Goal: Information Seeking & Learning: Learn about a topic

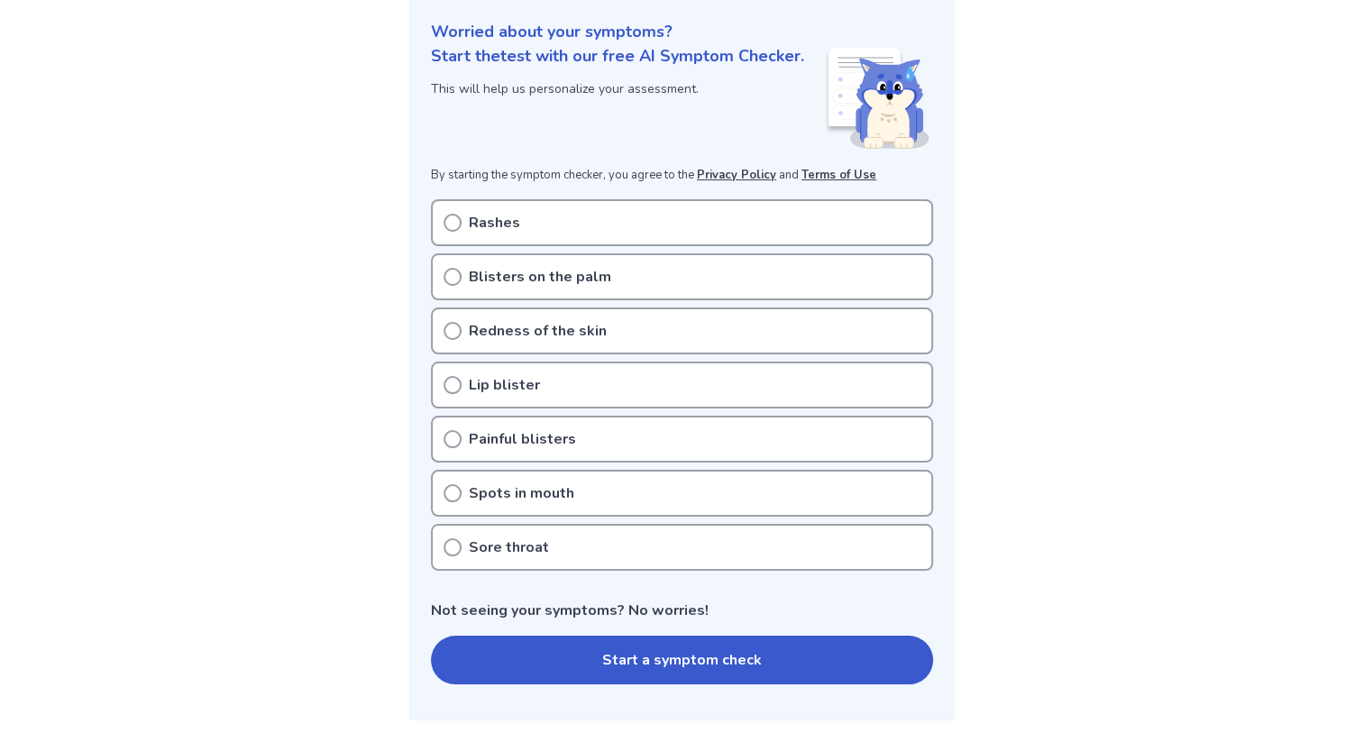
scroll to position [252, 0]
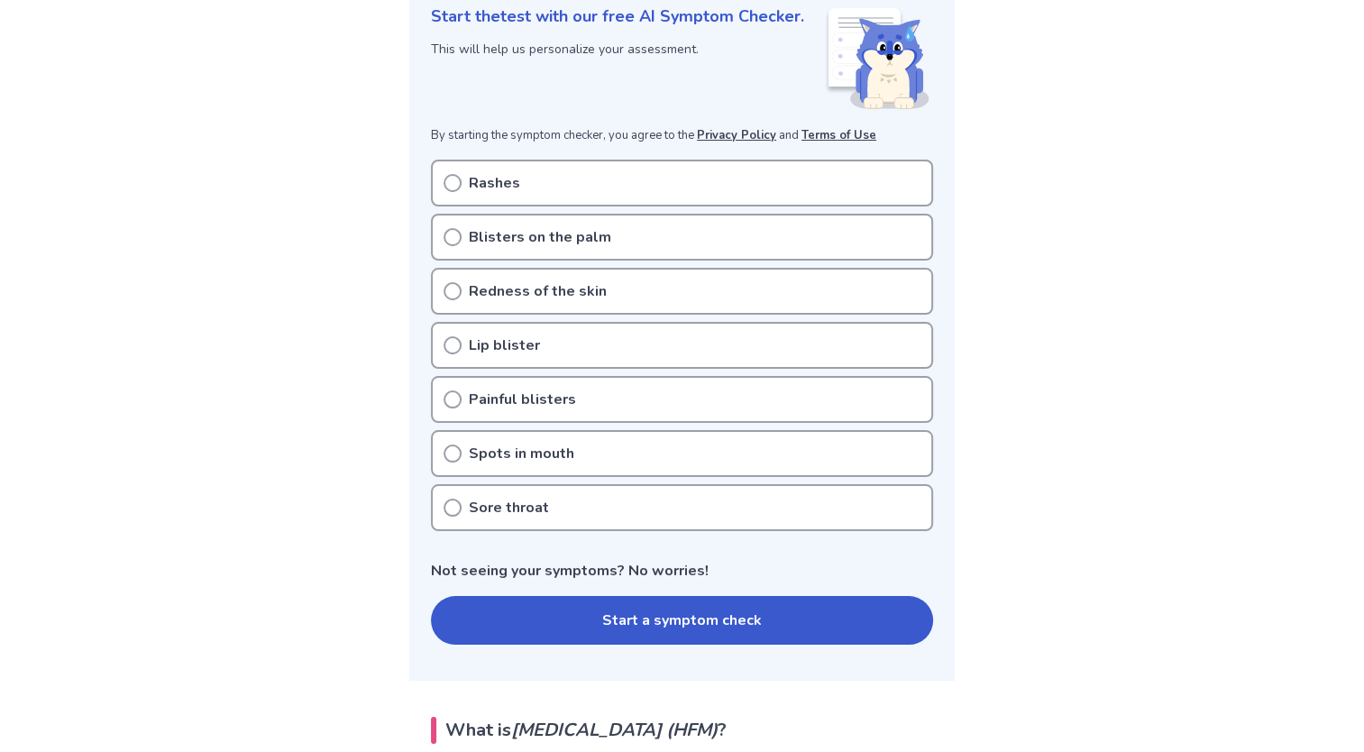
click at [471, 248] on p "Blisters on the palm" at bounding box center [540, 237] width 142 height 22
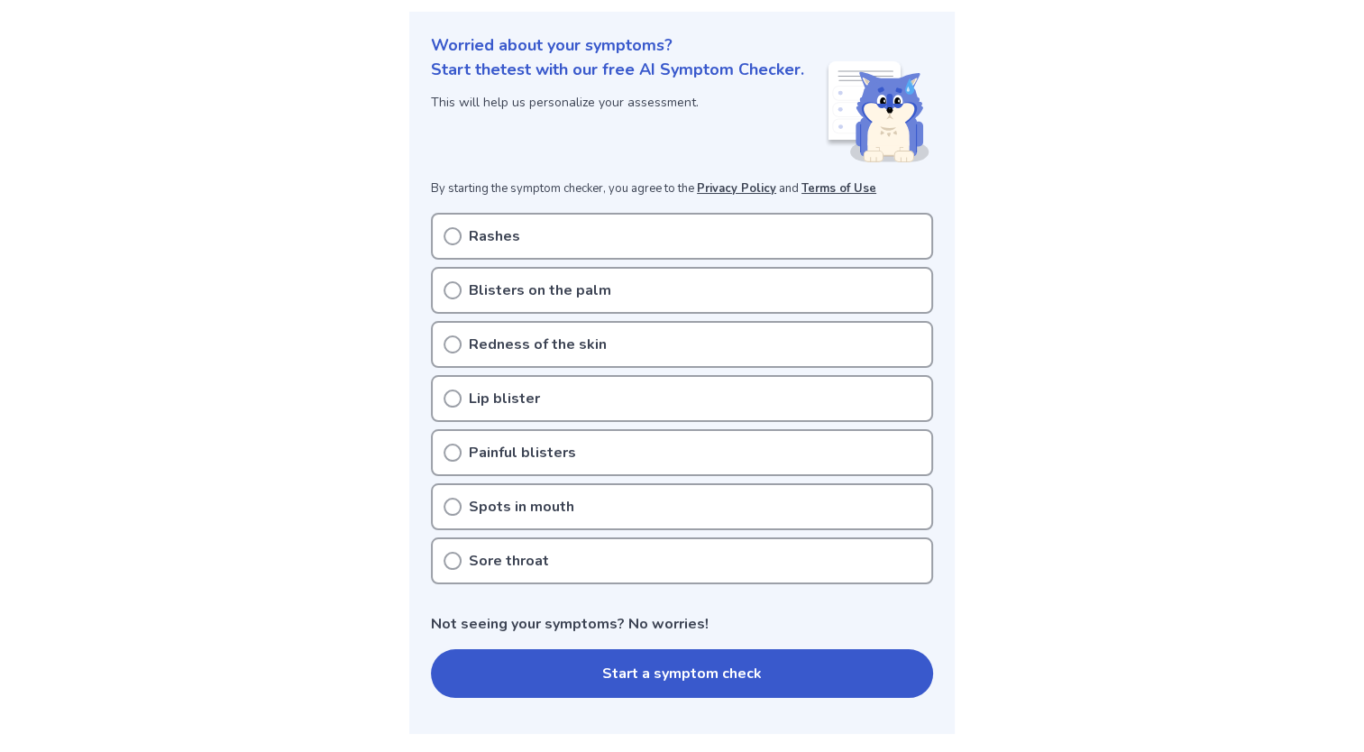
scroll to position [216, 0]
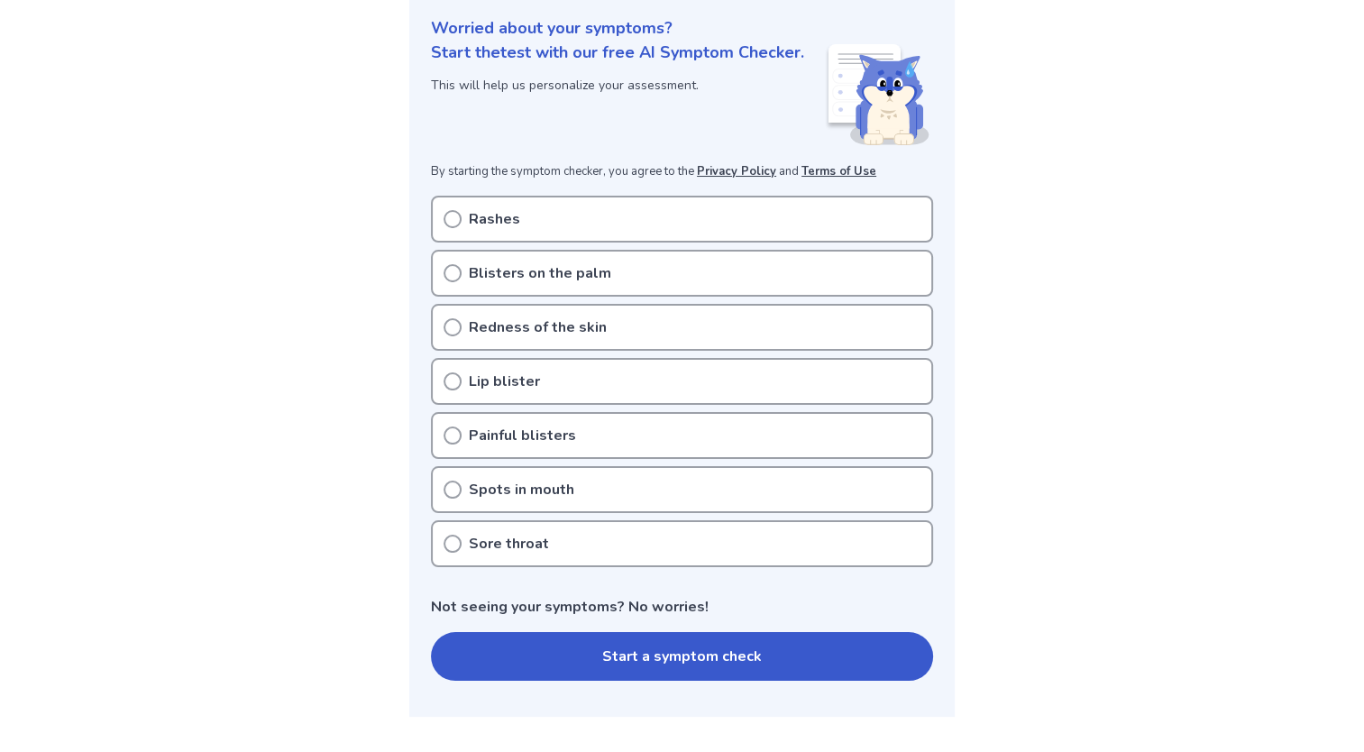
click at [454, 228] on icon at bounding box center [453, 219] width 18 height 18
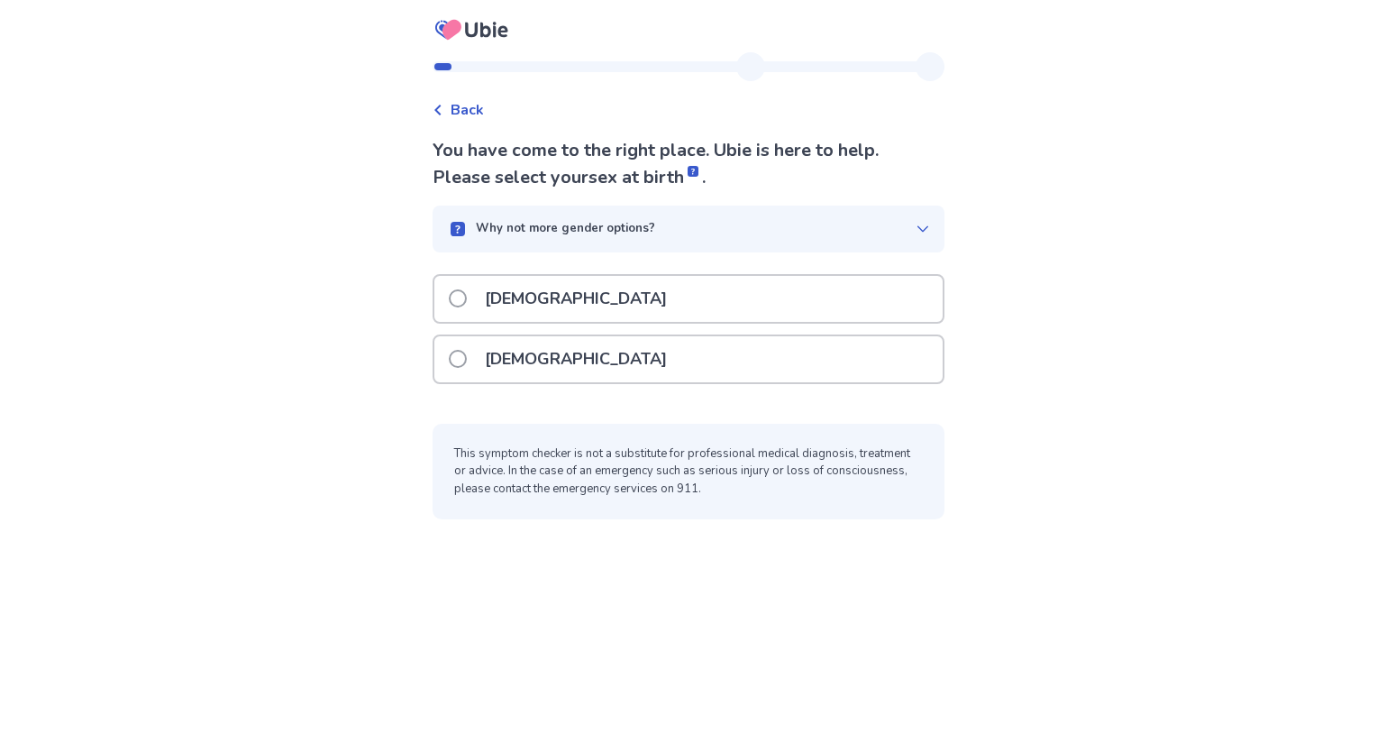
click at [517, 368] on p "[DEMOGRAPHIC_DATA]" at bounding box center [576, 359] width 204 height 46
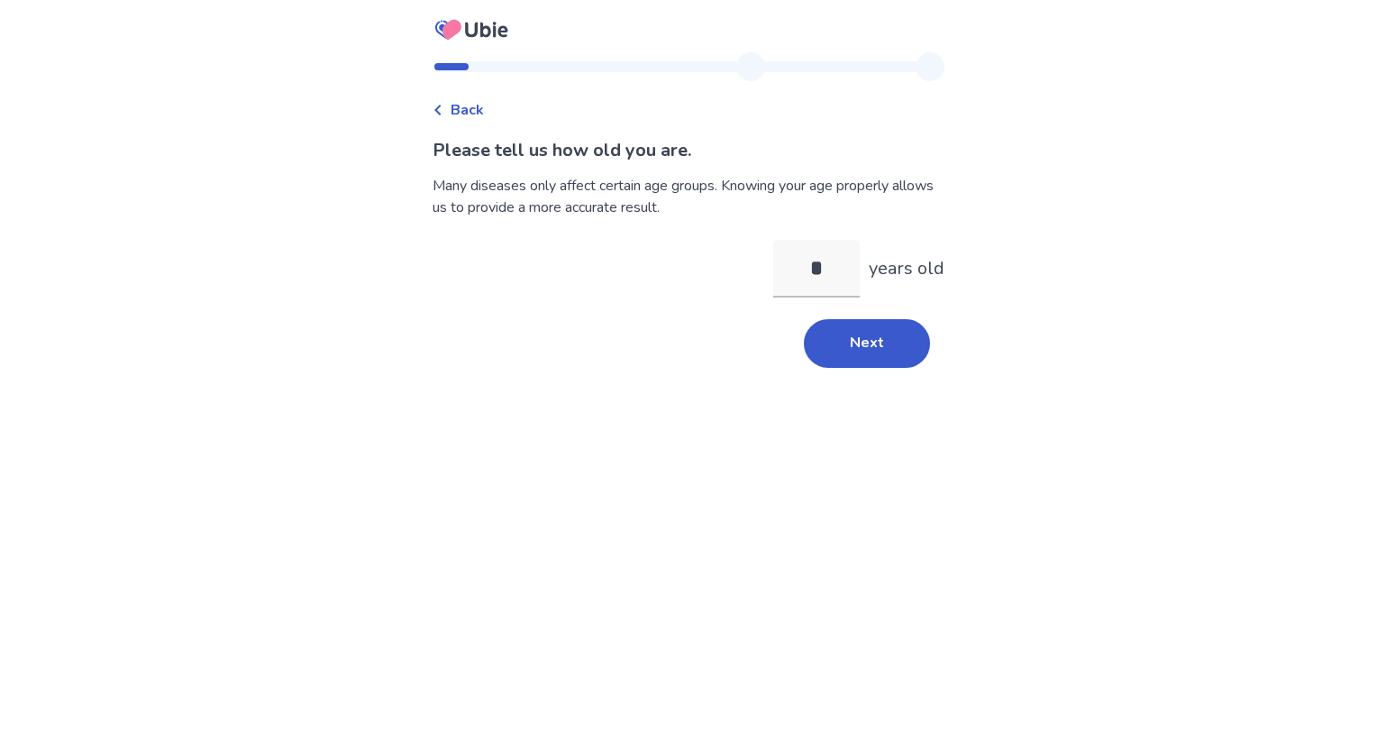
type input "**"
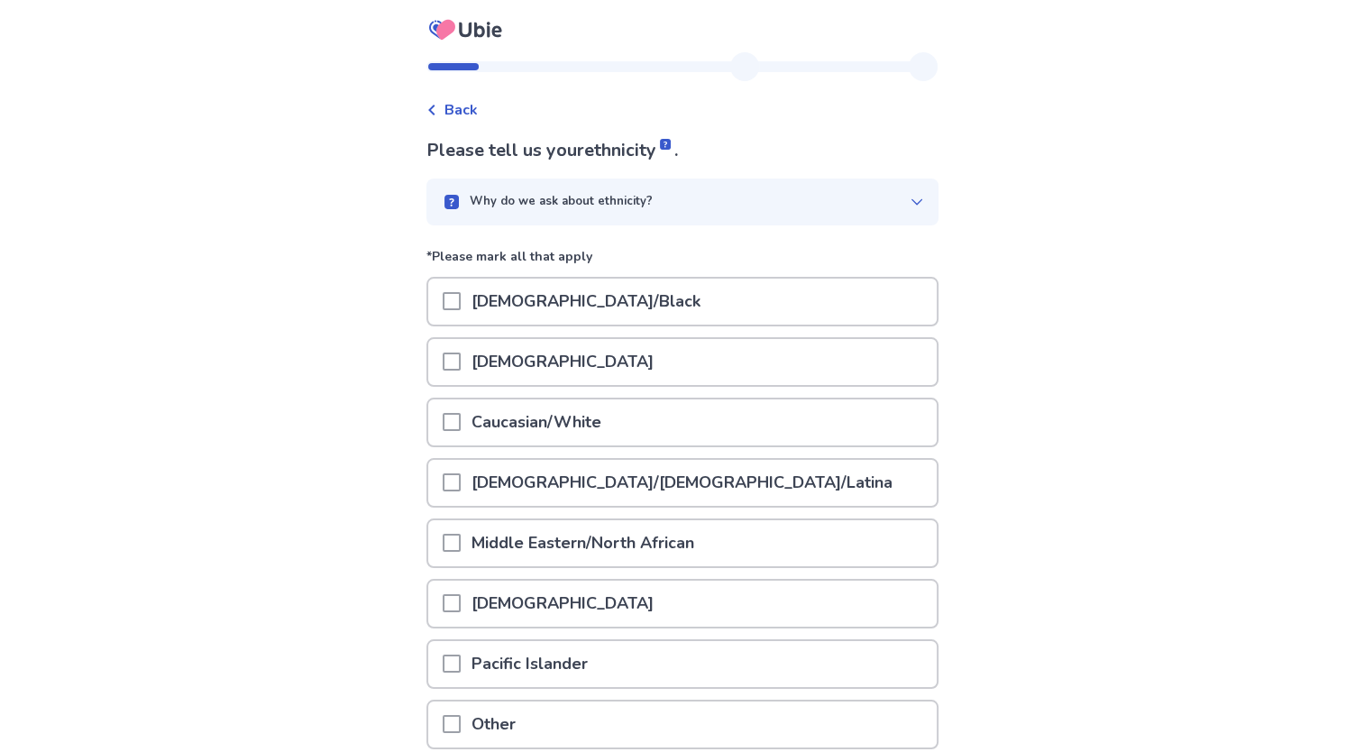
click at [469, 398] on div "Caucasian/White" at bounding box center [682, 423] width 512 height 50
click at [461, 423] on span at bounding box center [452, 422] width 18 height 18
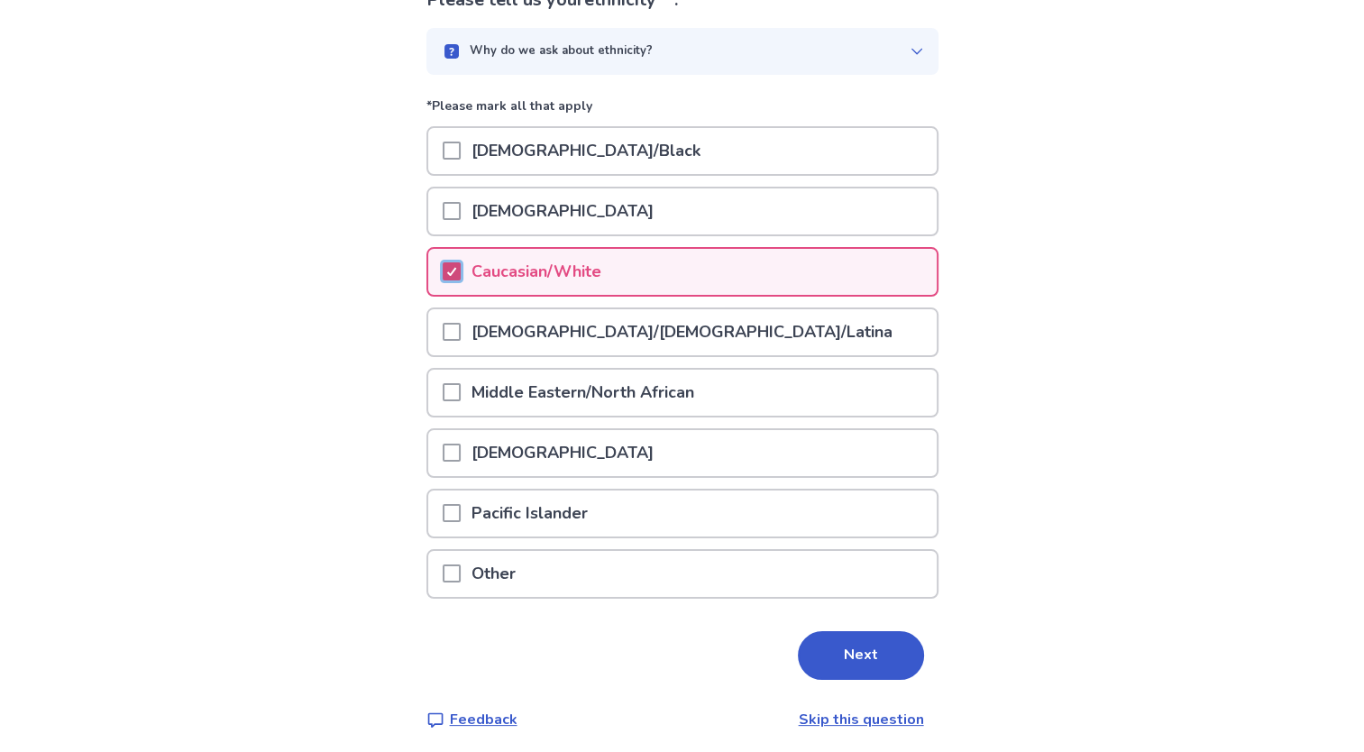
scroll to position [151, 0]
click at [828, 655] on button "Next" at bounding box center [861, 654] width 126 height 49
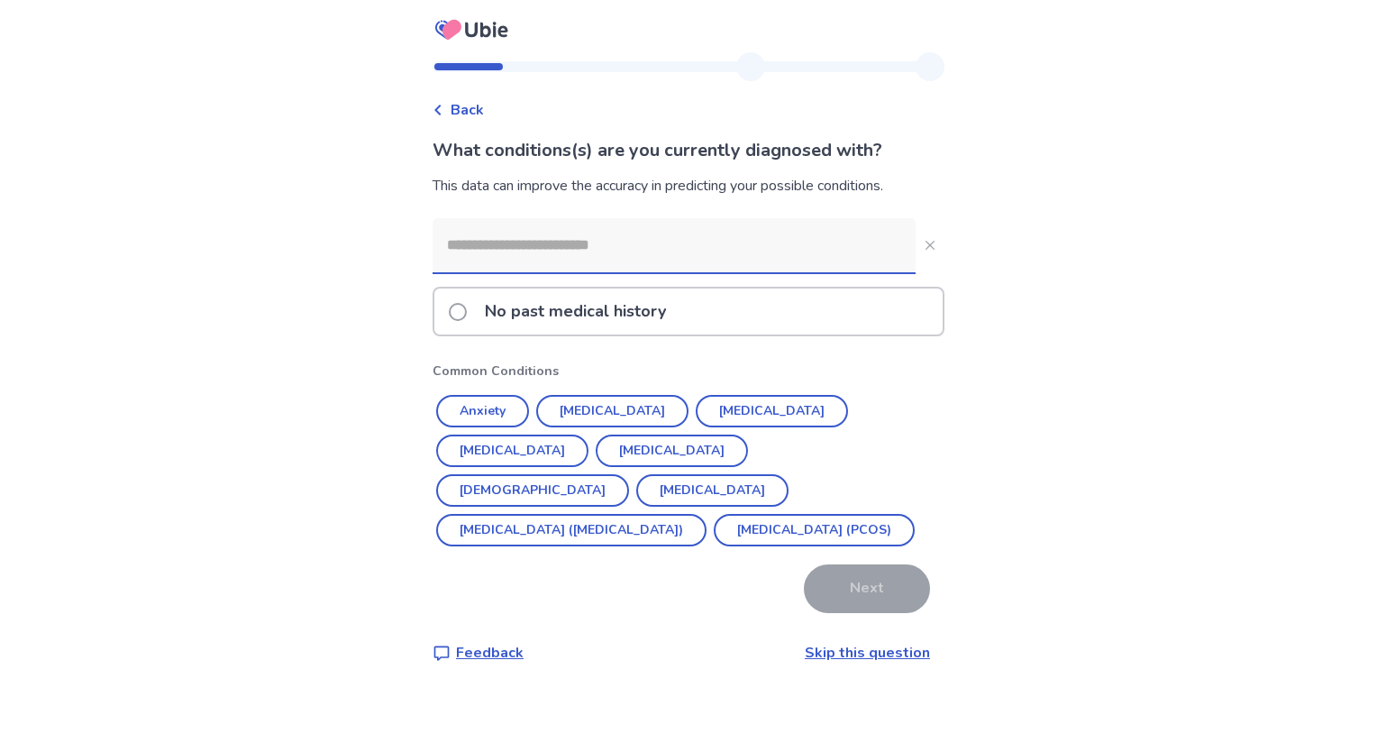
click at [639, 305] on p "No past medical history" at bounding box center [575, 311] width 203 height 46
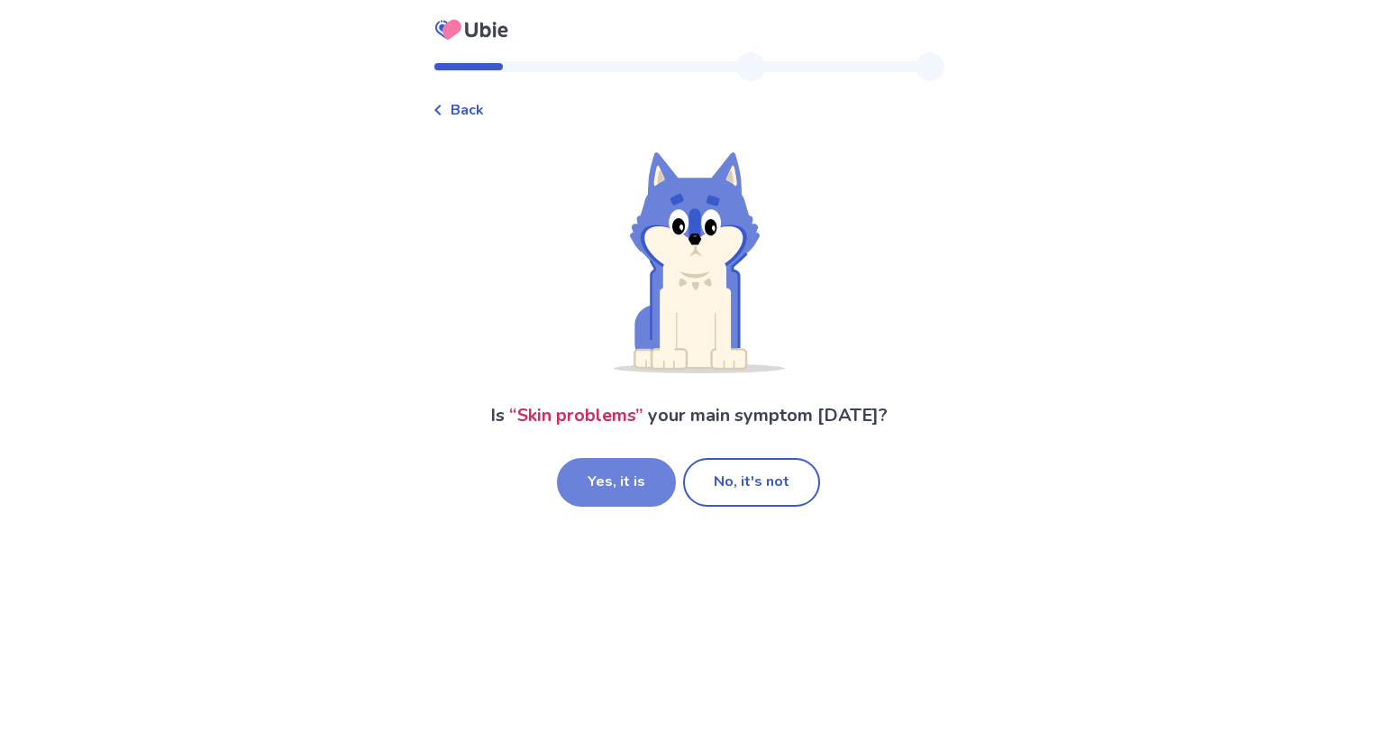
click at [599, 460] on button "Yes, it is" at bounding box center [616, 482] width 119 height 49
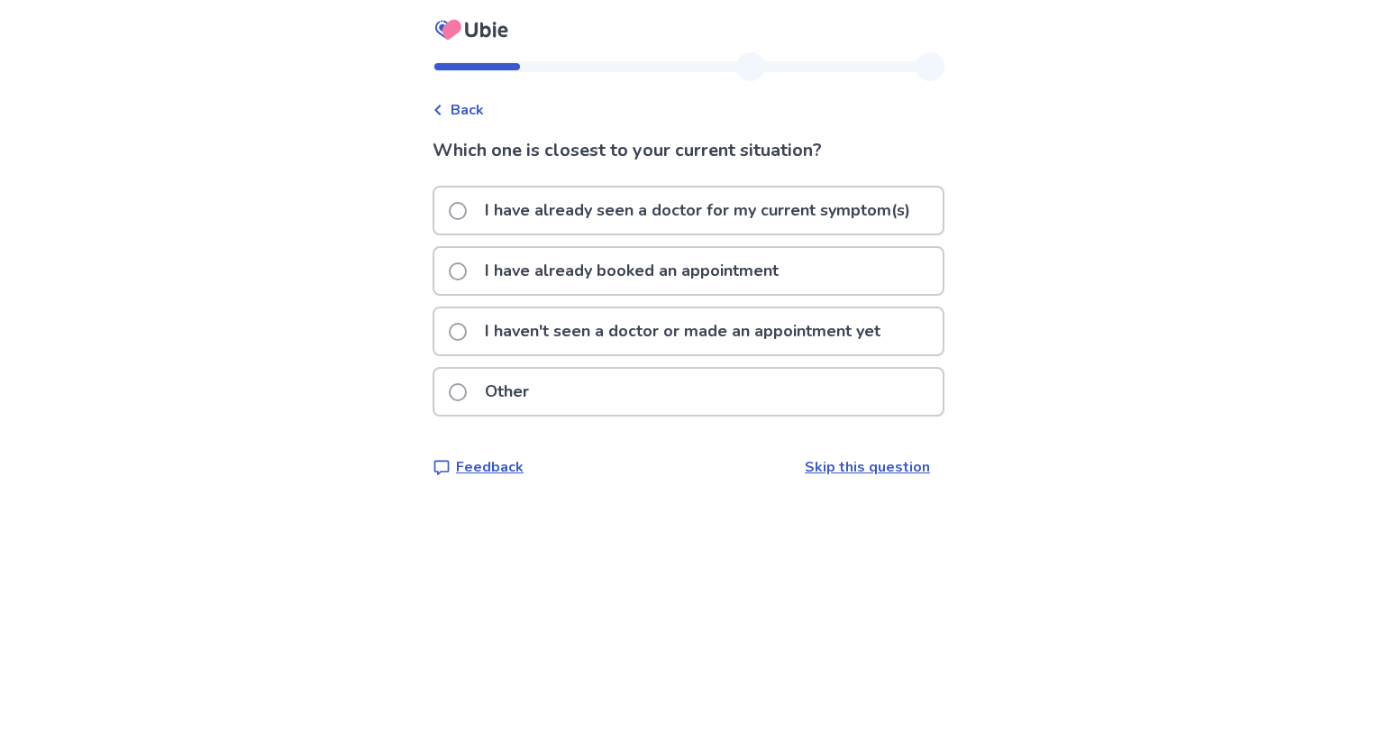
click at [524, 320] on p "I haven't seen a doctor or made an appointment yet" at bounding box center [682, 331] width 417 height 46
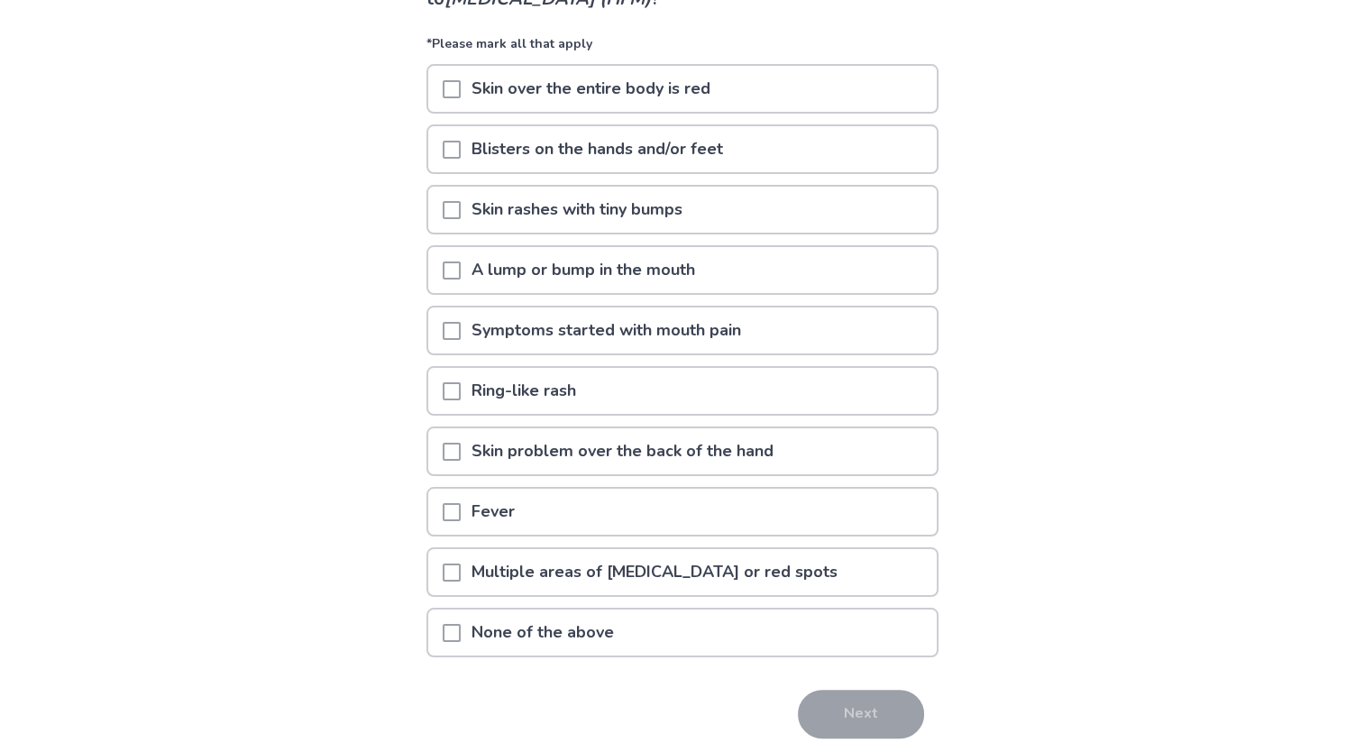
scroll to position [180, 0]
click at [508, 154] on p "Blisters on the hands and/or feet" at bounding box center [597, 147] width 273 height 46
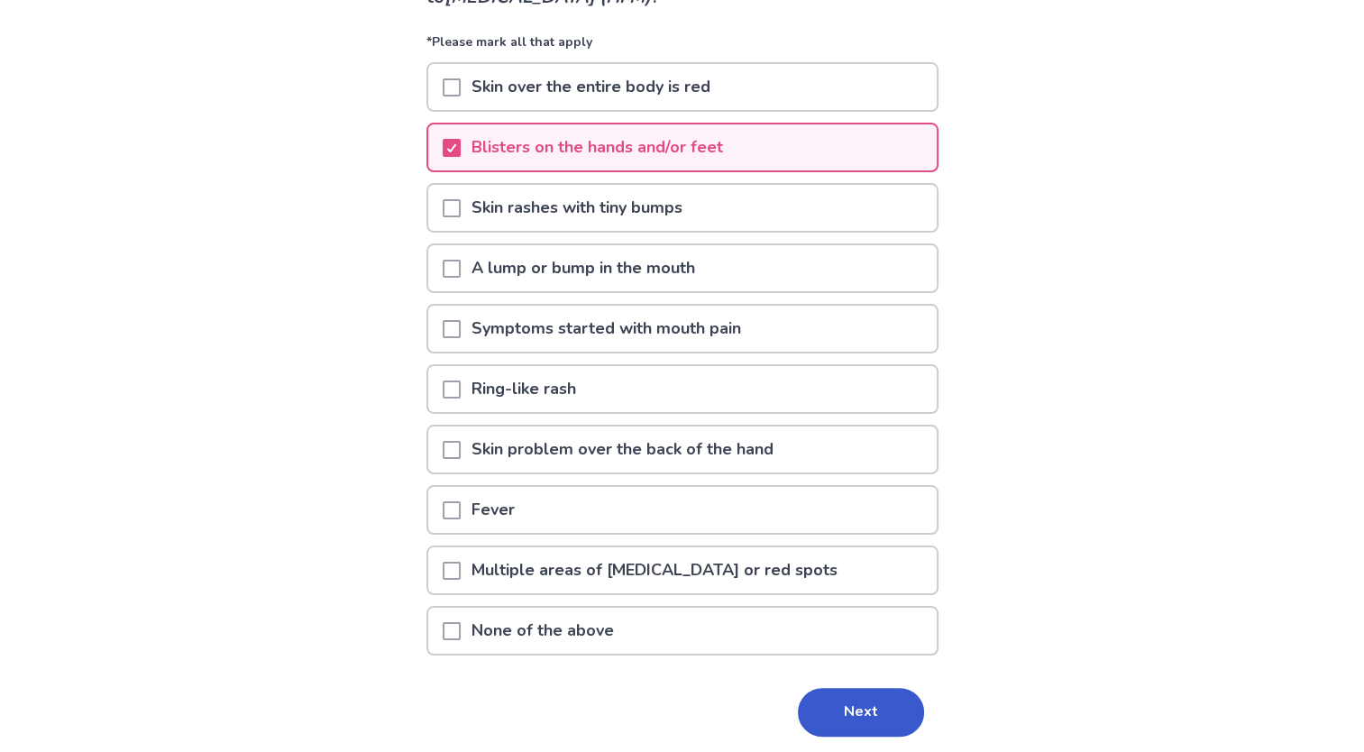
click at [483, 203] on p "Skin rashes with tiny bumps" at bounding box center [577, 208] width 233 height 46
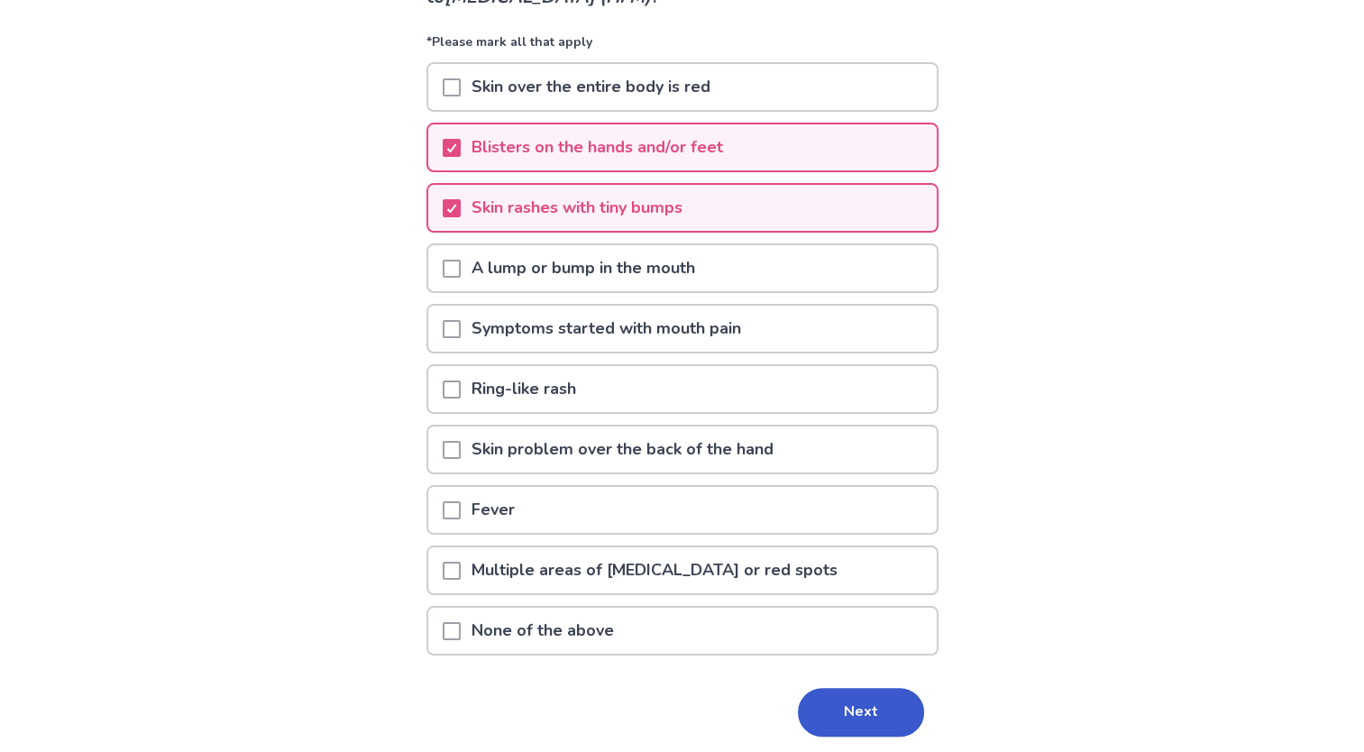
click at [461, 565] on span at bounding box center [452, 571] width 18 height 18
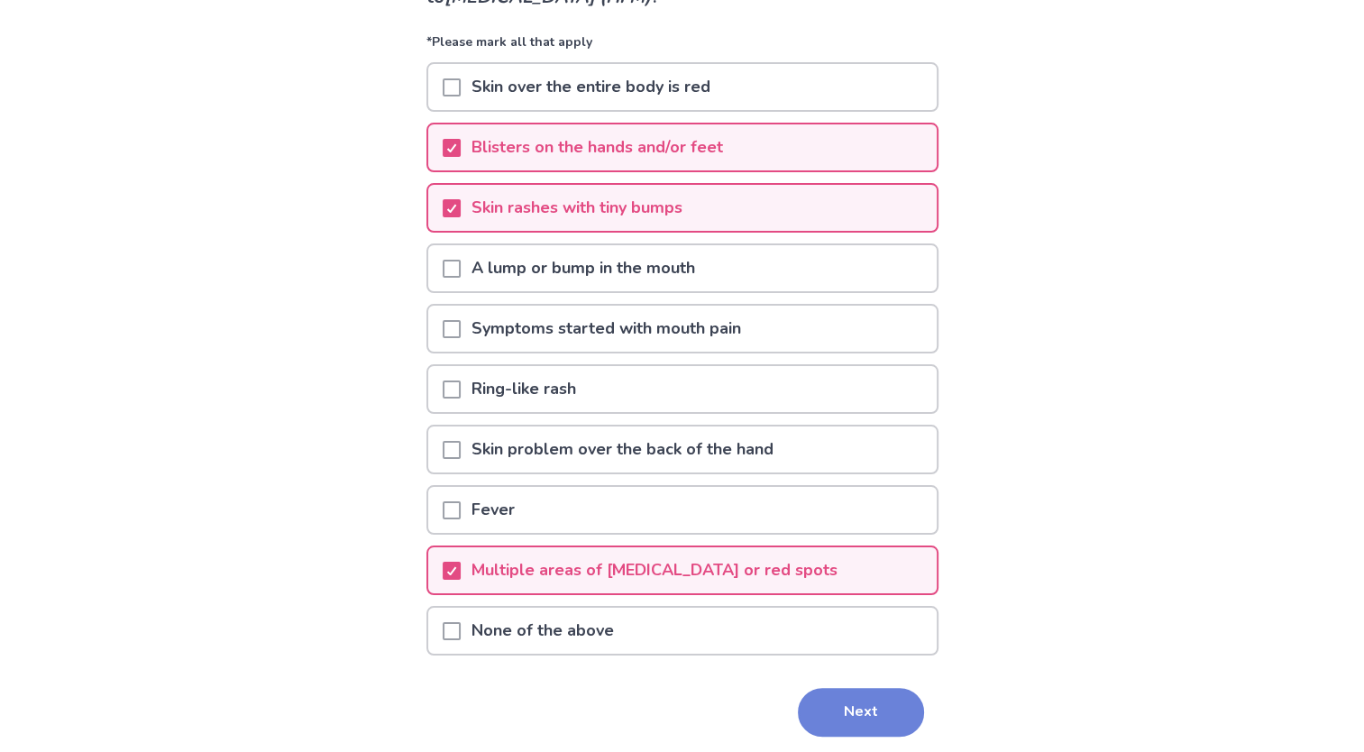
click at [826, 688] on button "Next" at bounding box center [861, 712] width 126 height 49
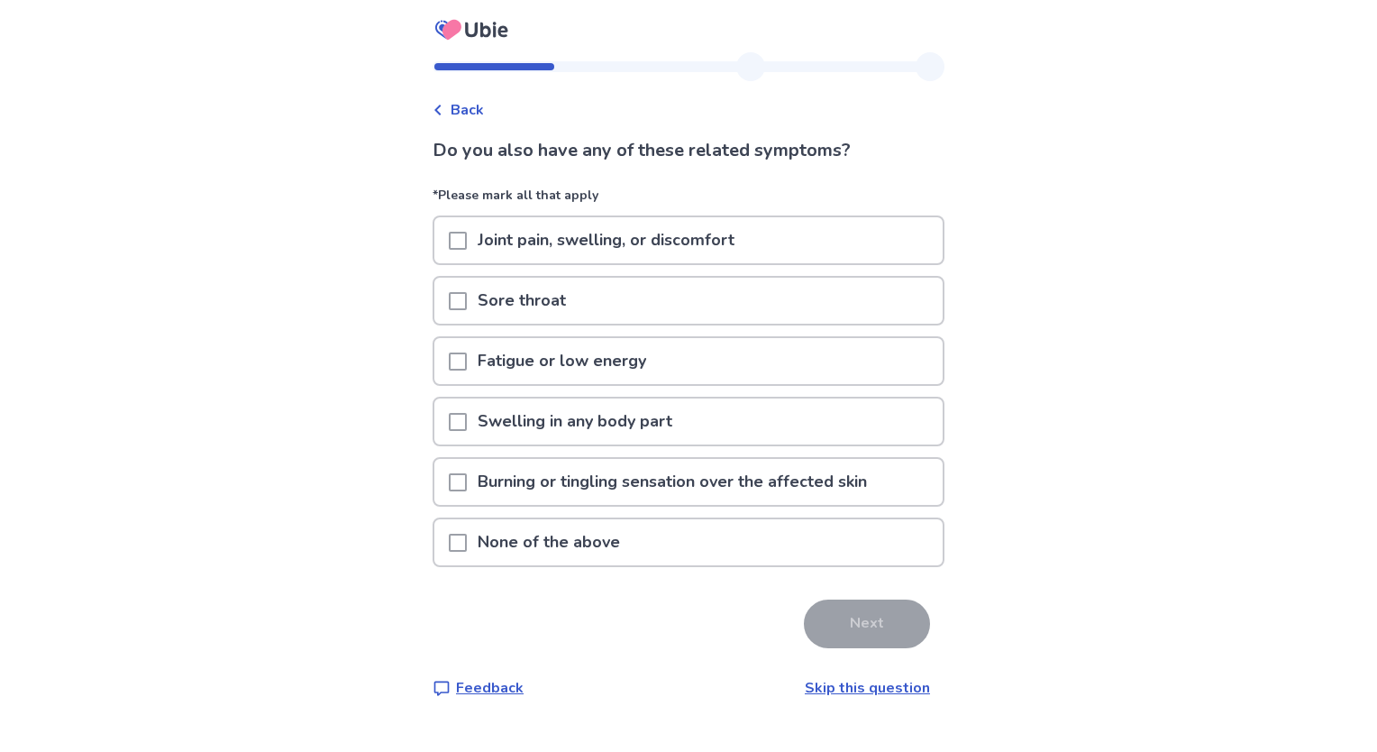
click at [557, 303] on p "Sore throat" at bounding box center [522, 301] width 110 height 46
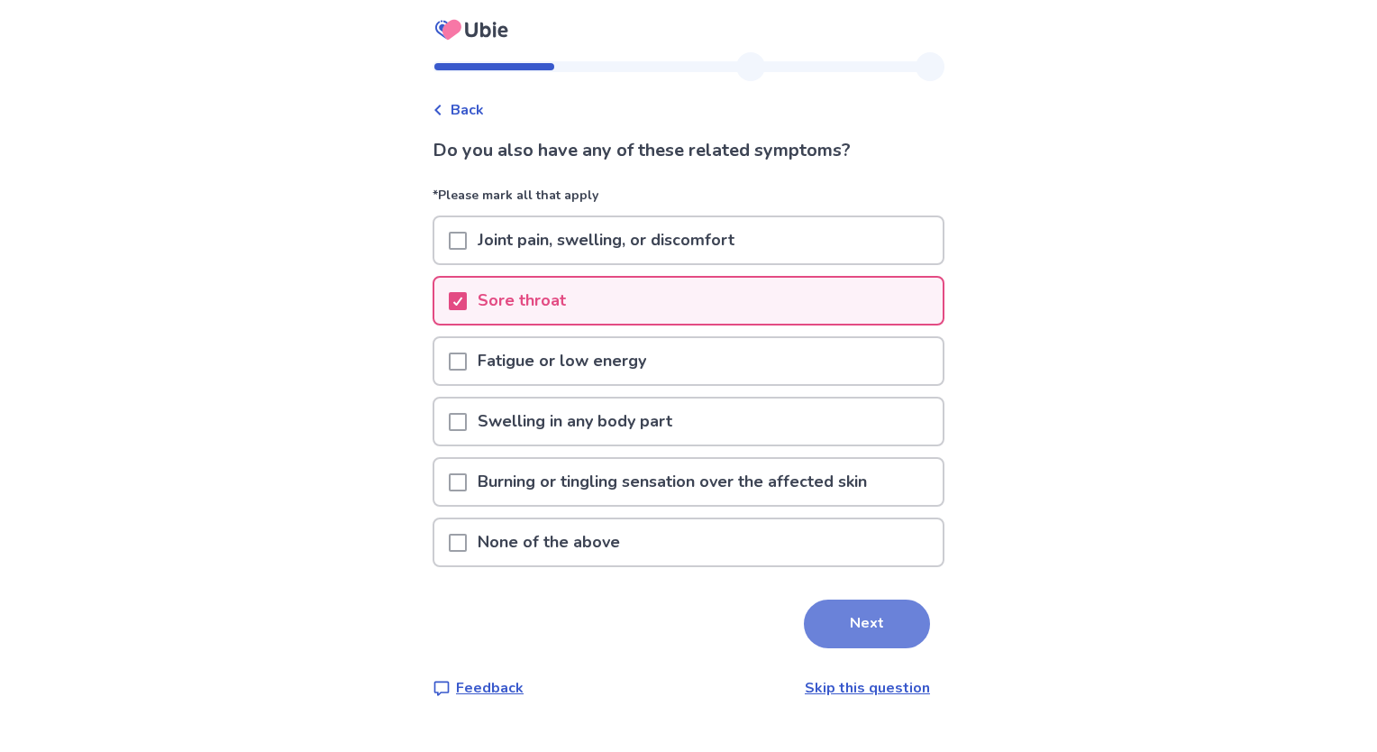
click at [828, 638] on button "Next" at bounding box center [867, 623] width 126 height 49
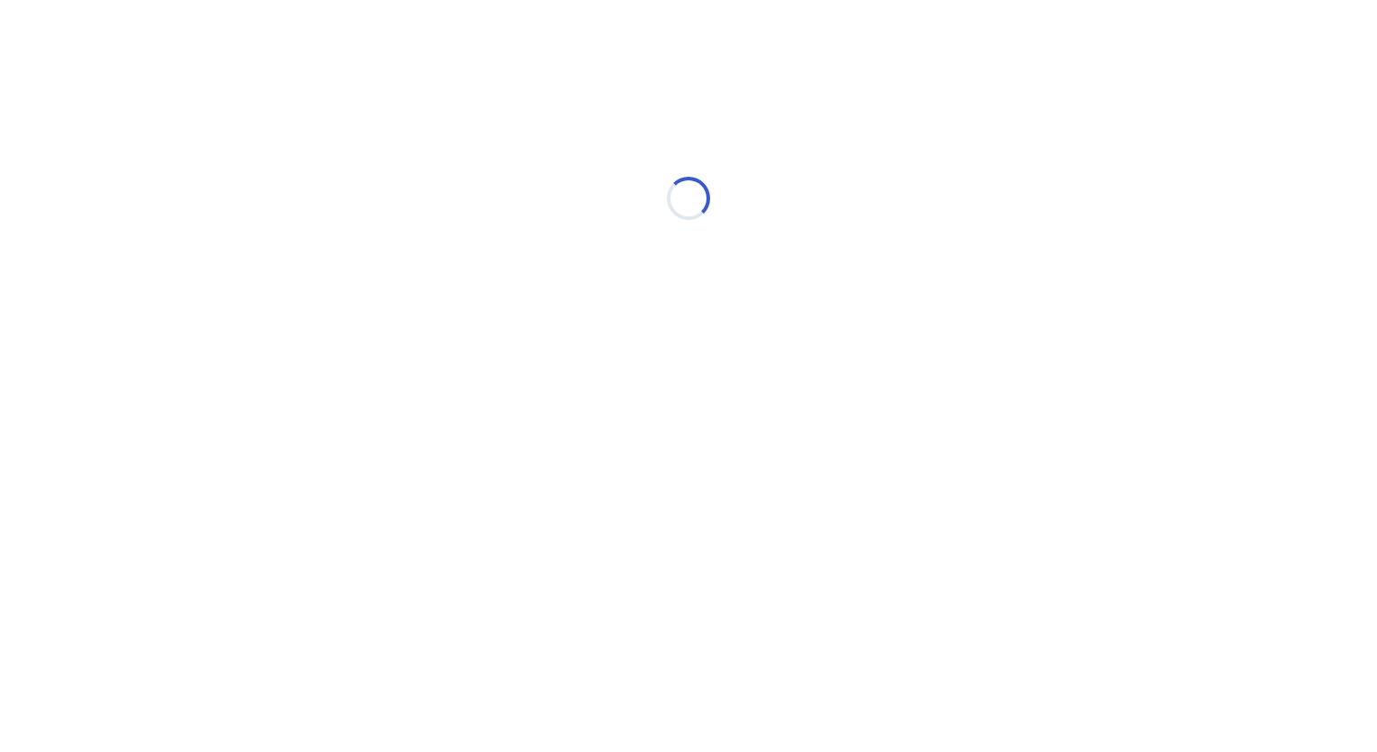
select select "*"
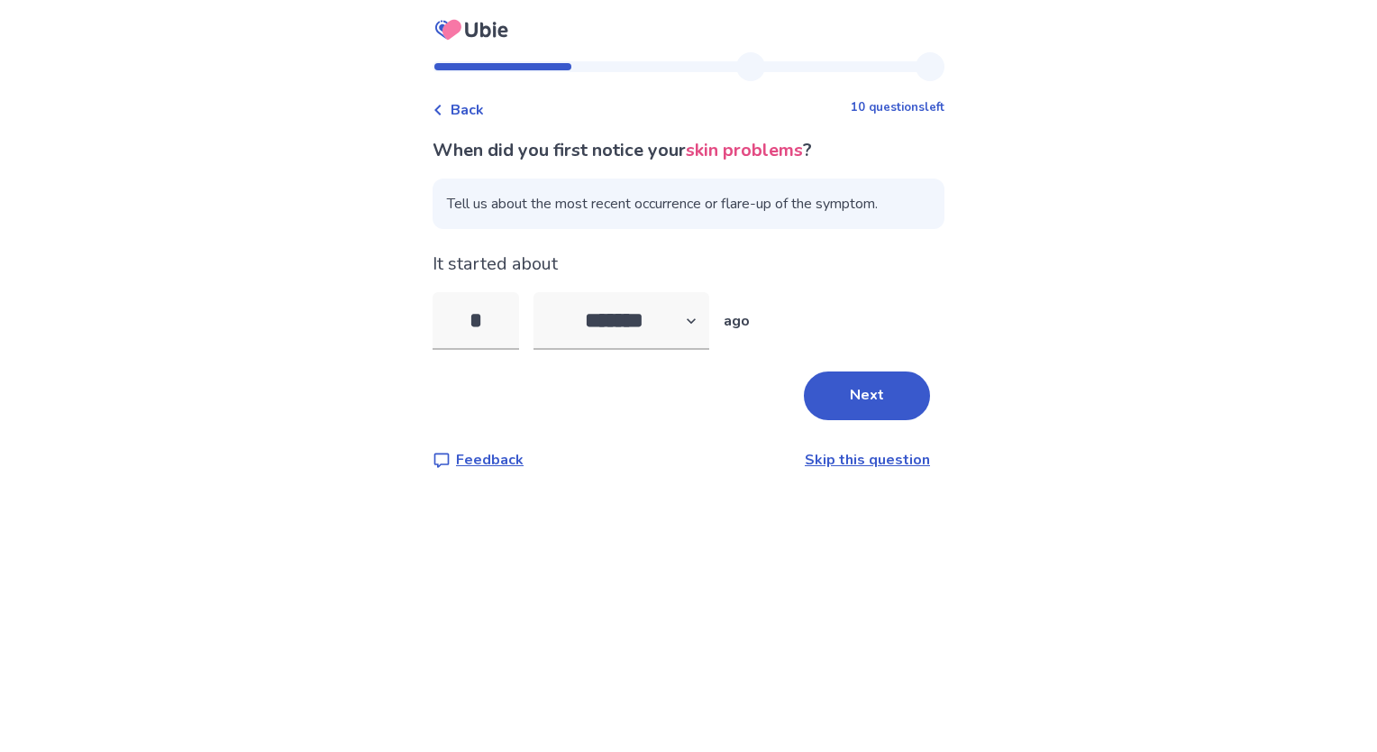
type input "*"
click at [661, 431] on div "When did you first notice your skin problems ? Tell us about the most recent oc…" at bounding box center [689, 304] width 512 height 334
click at [865, 389] on button "Next" at bounding box center [867, 395] width 126 height 49
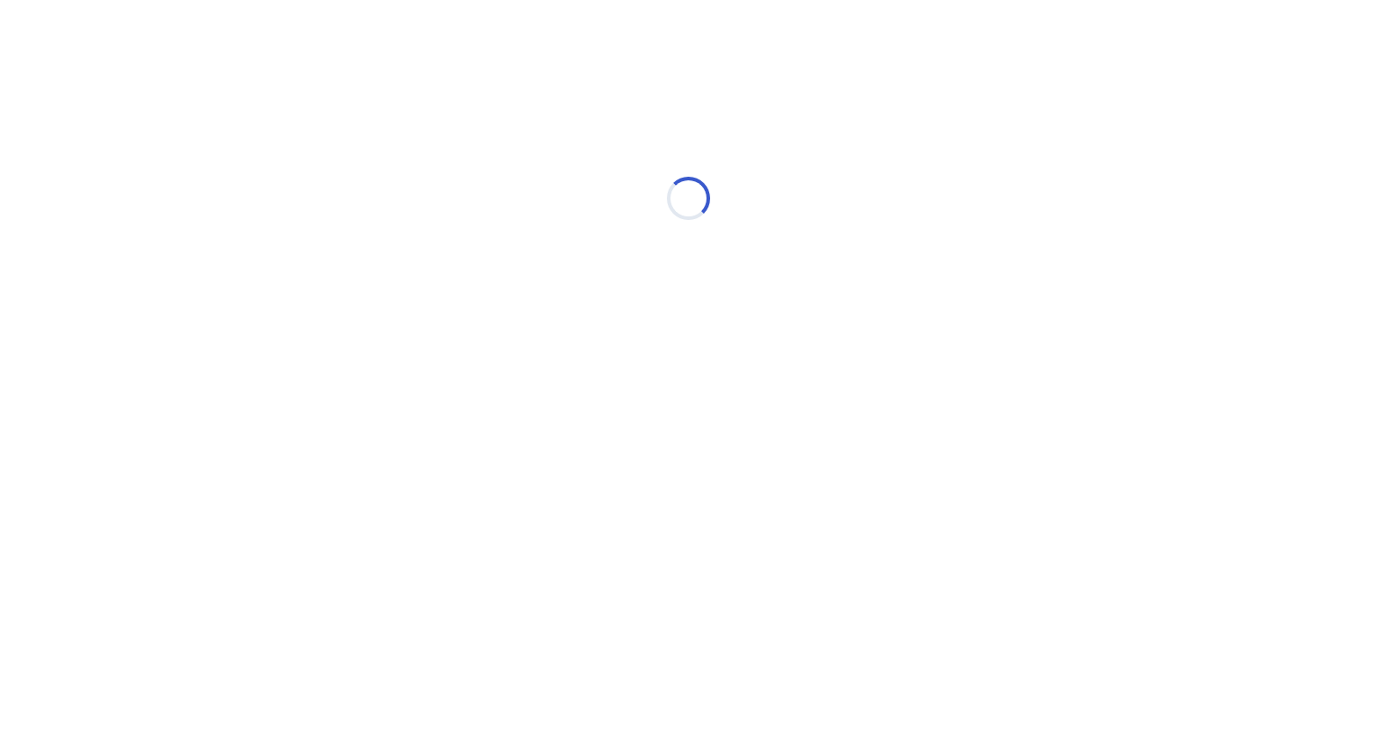
select select "*"
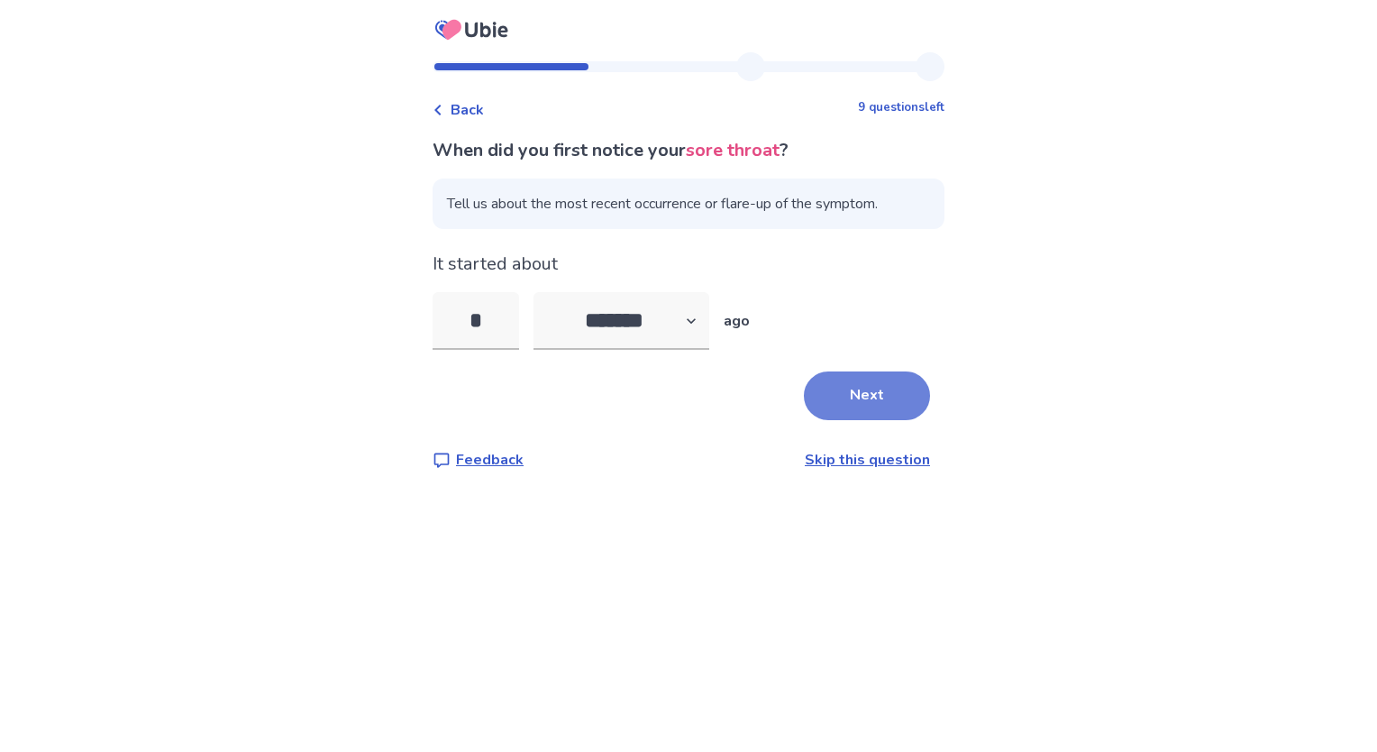
type input "*"
click at [868, 392] on button "Next" at bounding box center [867, 395] width 126 height 49
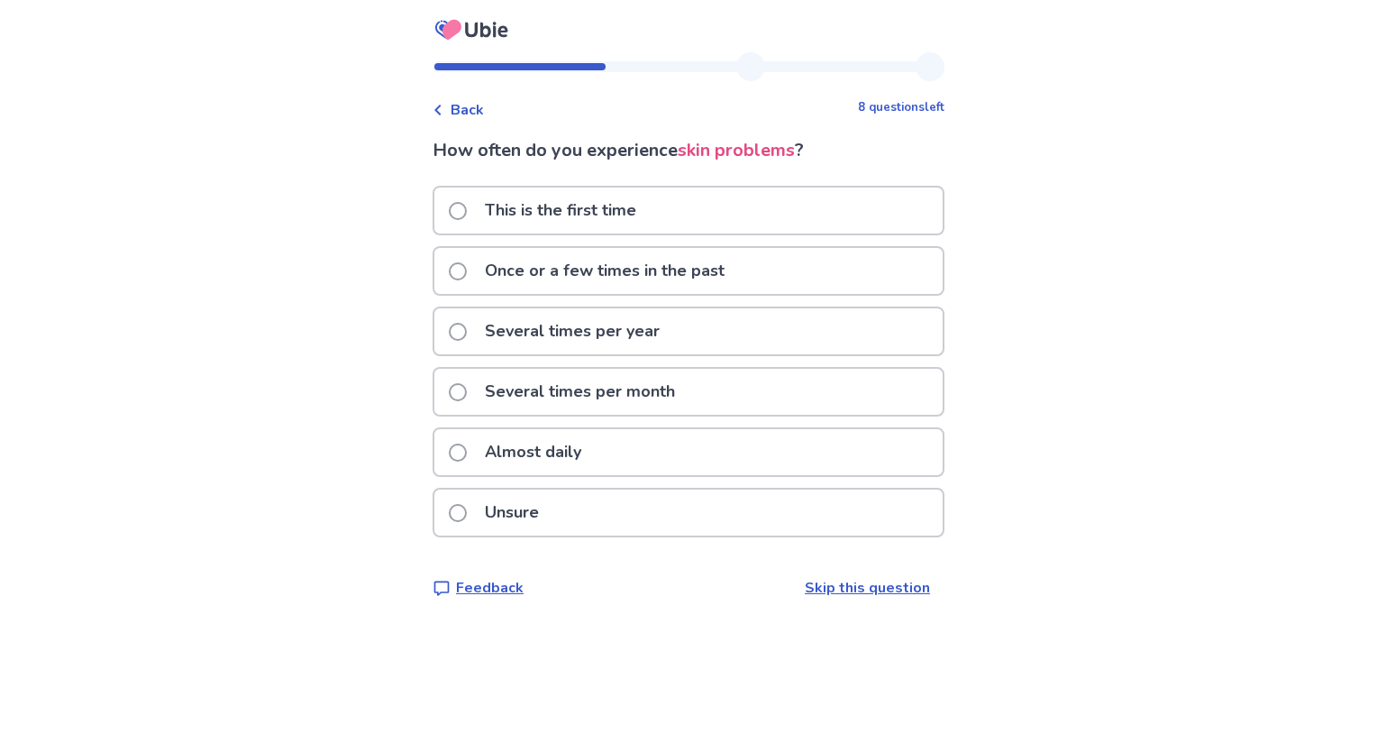
click at [508, 218] on p "This is the first time" at bounding box center [560, 211] width 173 height 46
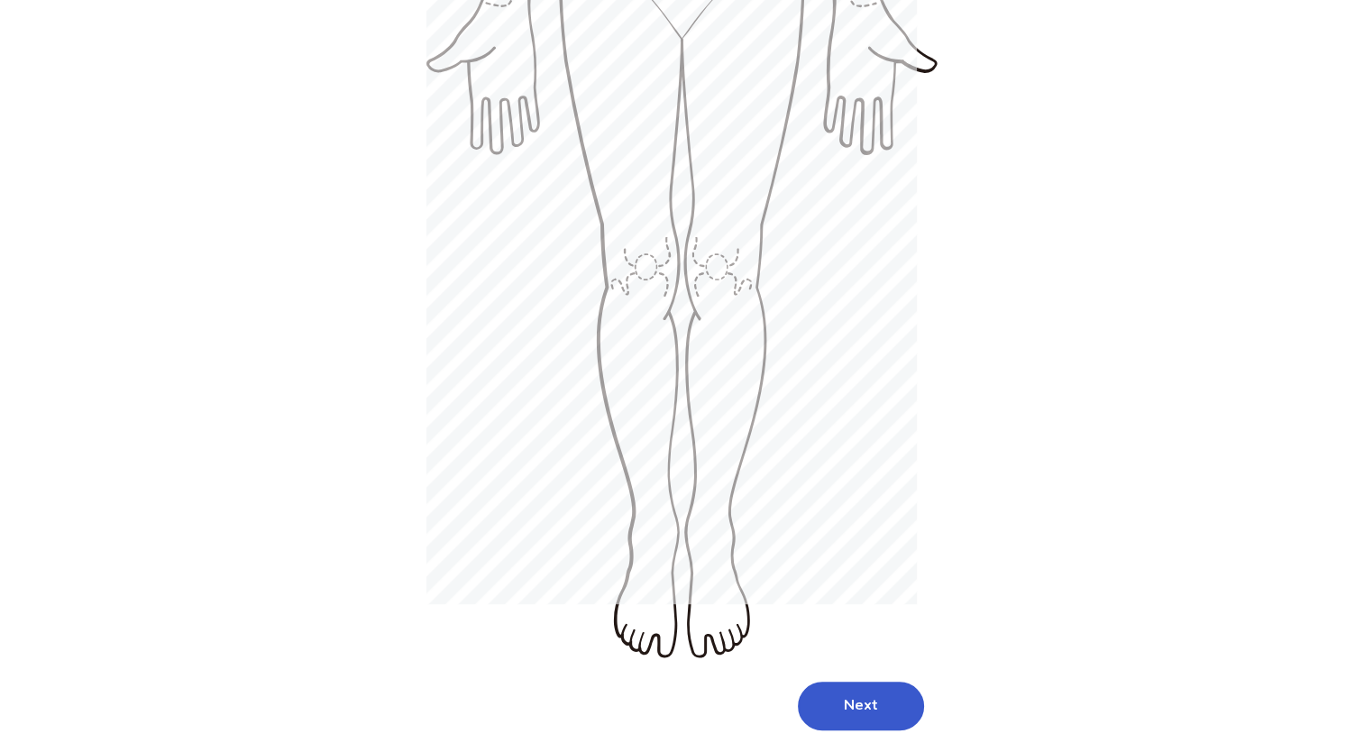
scroll to position [873, 0]
click at [835, 681] on button "Next" at bounding box center [861, 705] width 126 height 49
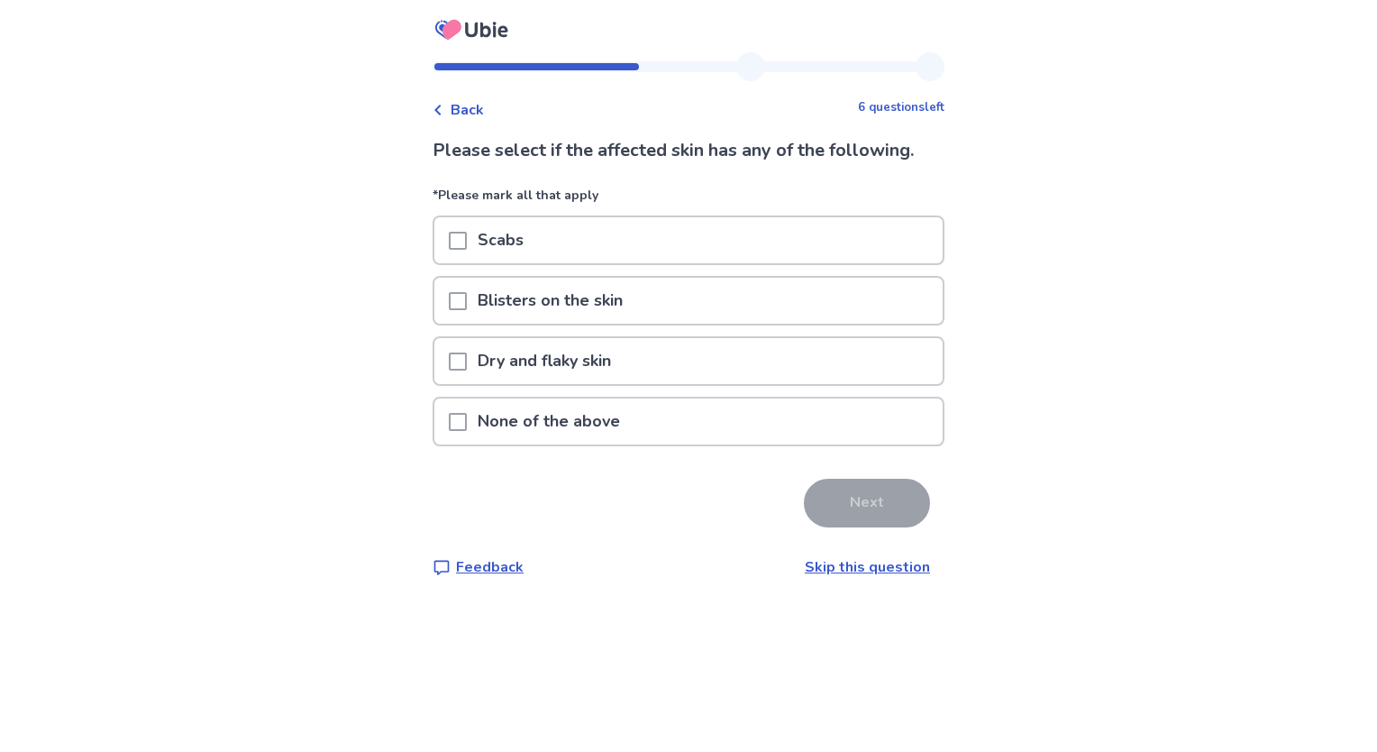
click at [549, 307] on p "Blisters on the skin" at bounding box center [550, 301] width 167 height 46
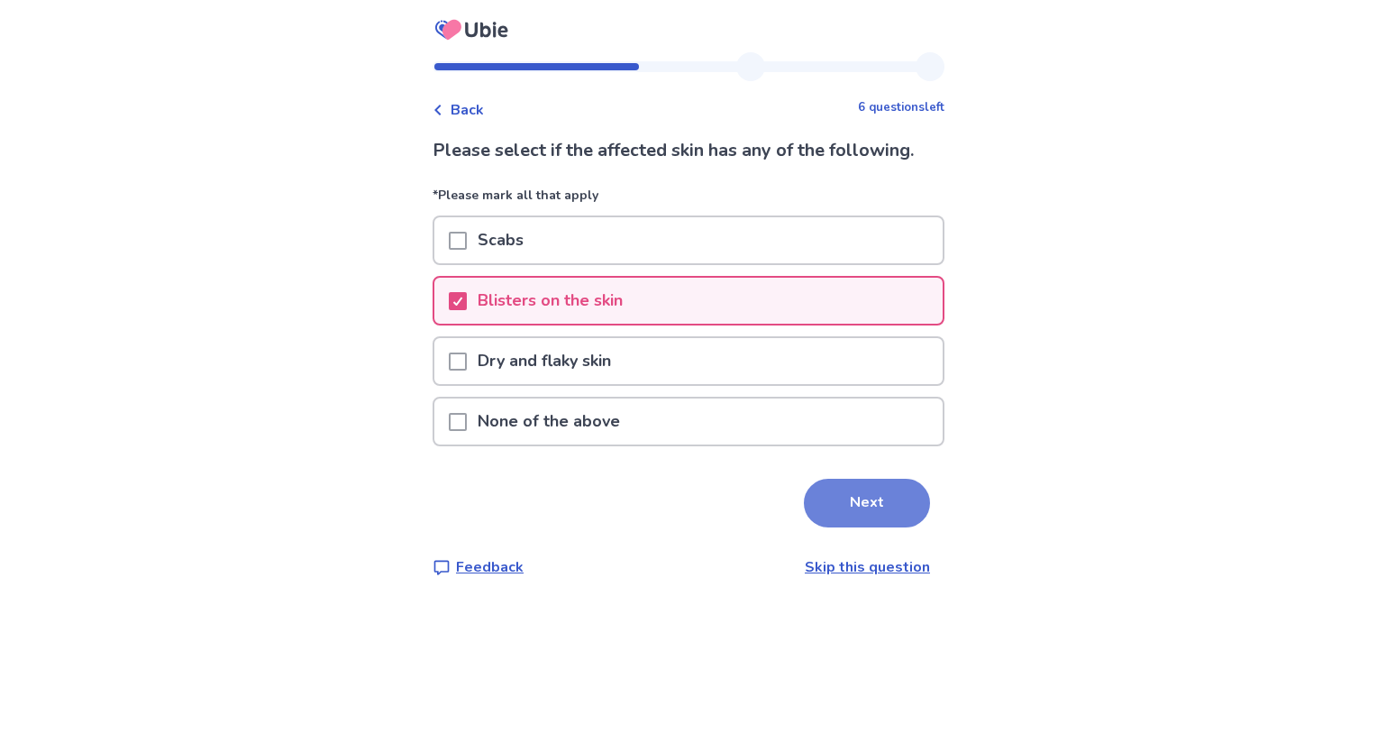
click at [828, 507] on button "Next" at bounding box center [867, 503] width 126 height 49
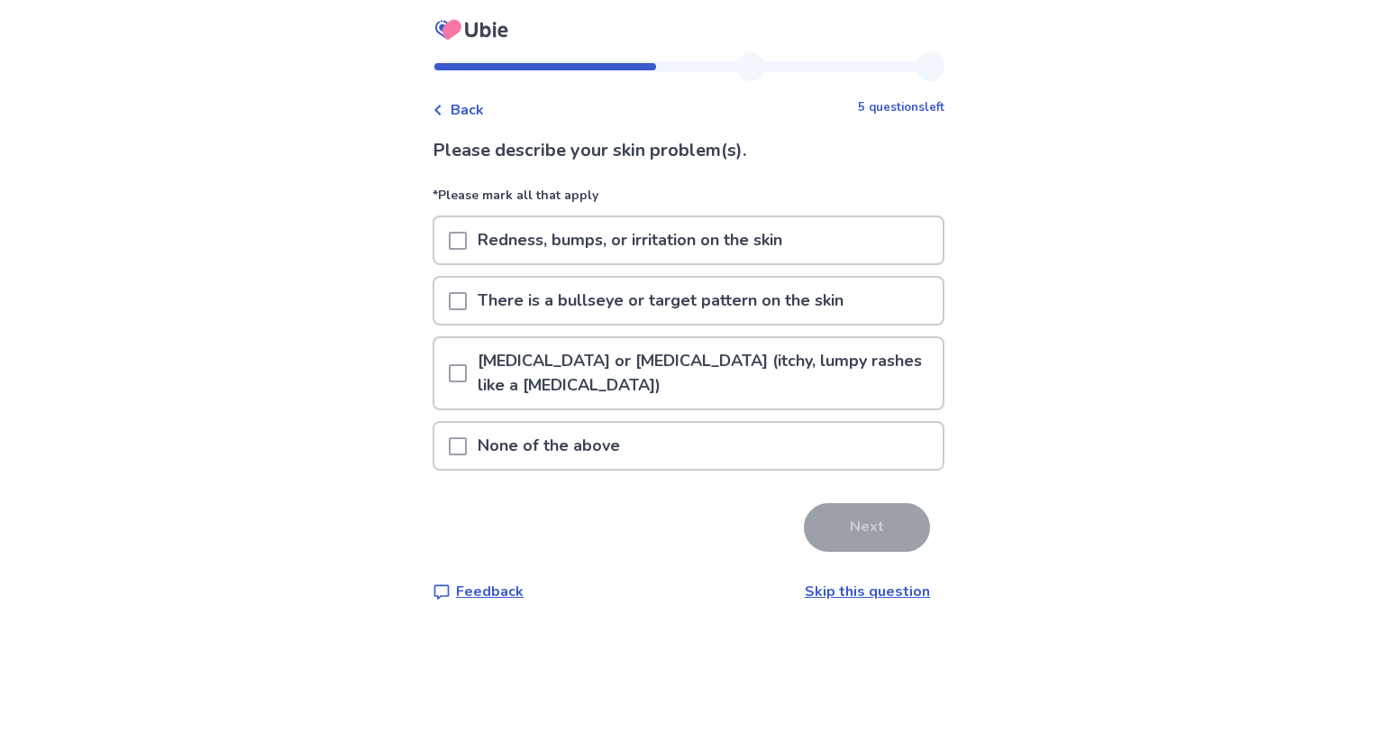
click at [640, 251] on p "Redness, bumps, or irritation on the skin" at bounding box center [630, 240] width 326 height 46
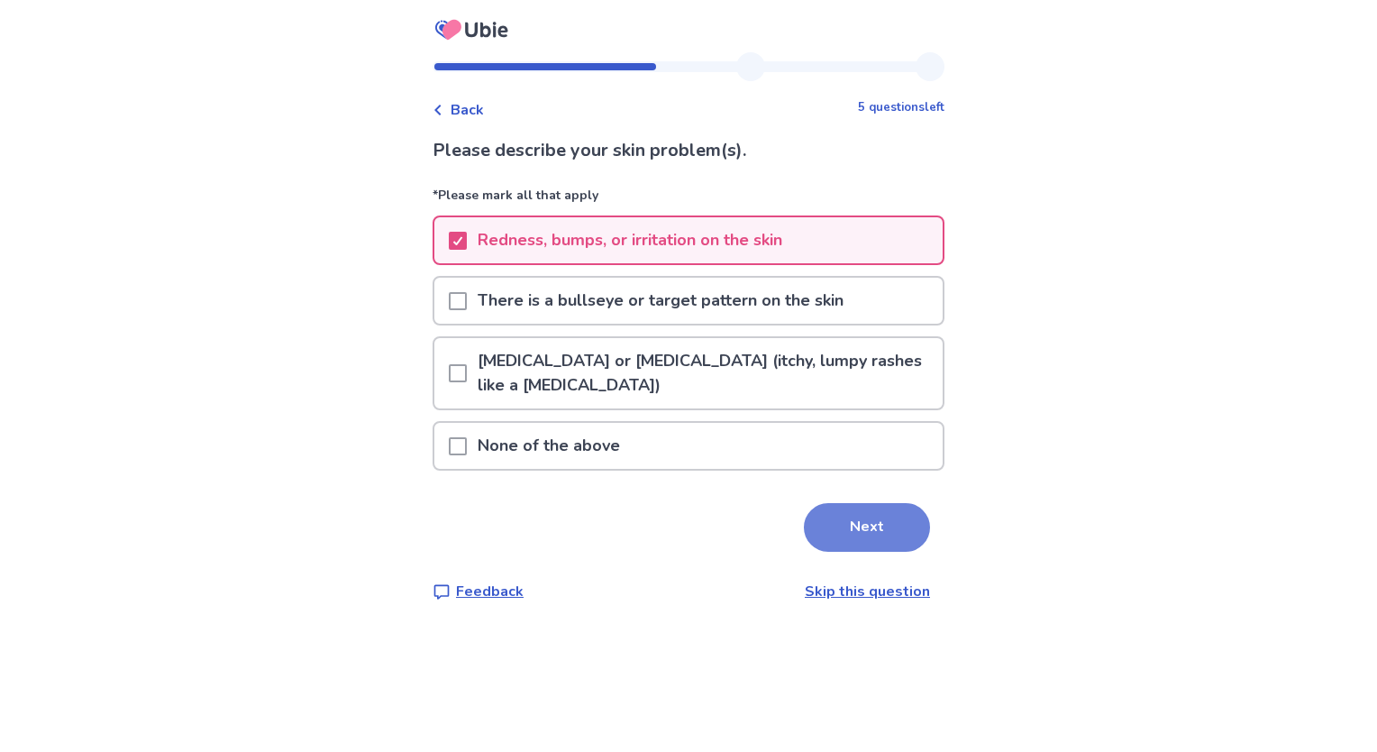
click at [837, 522] on button "Next" at bounding box center [867, 527] width 126 height 49
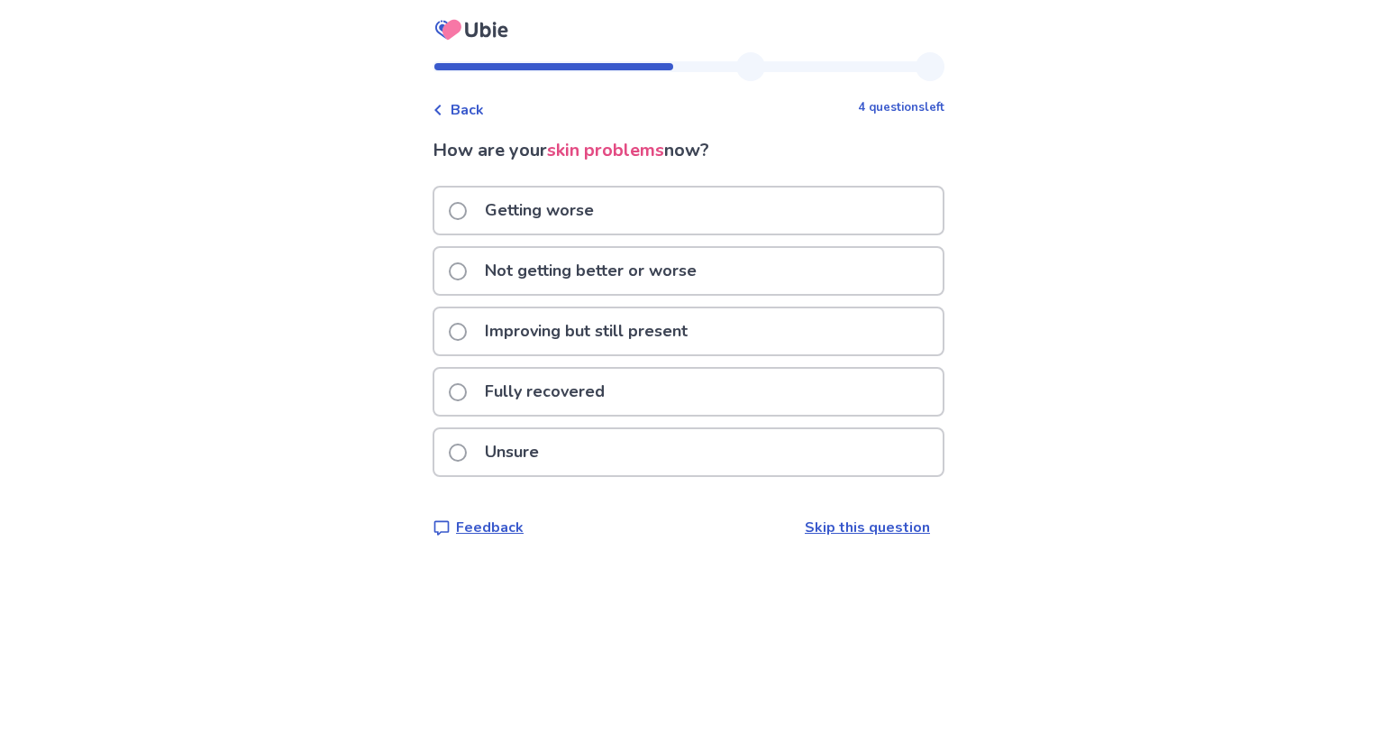
click at [523, 347] on p "Improving but still present" at bounding box center [586, 331] width 224 height 46
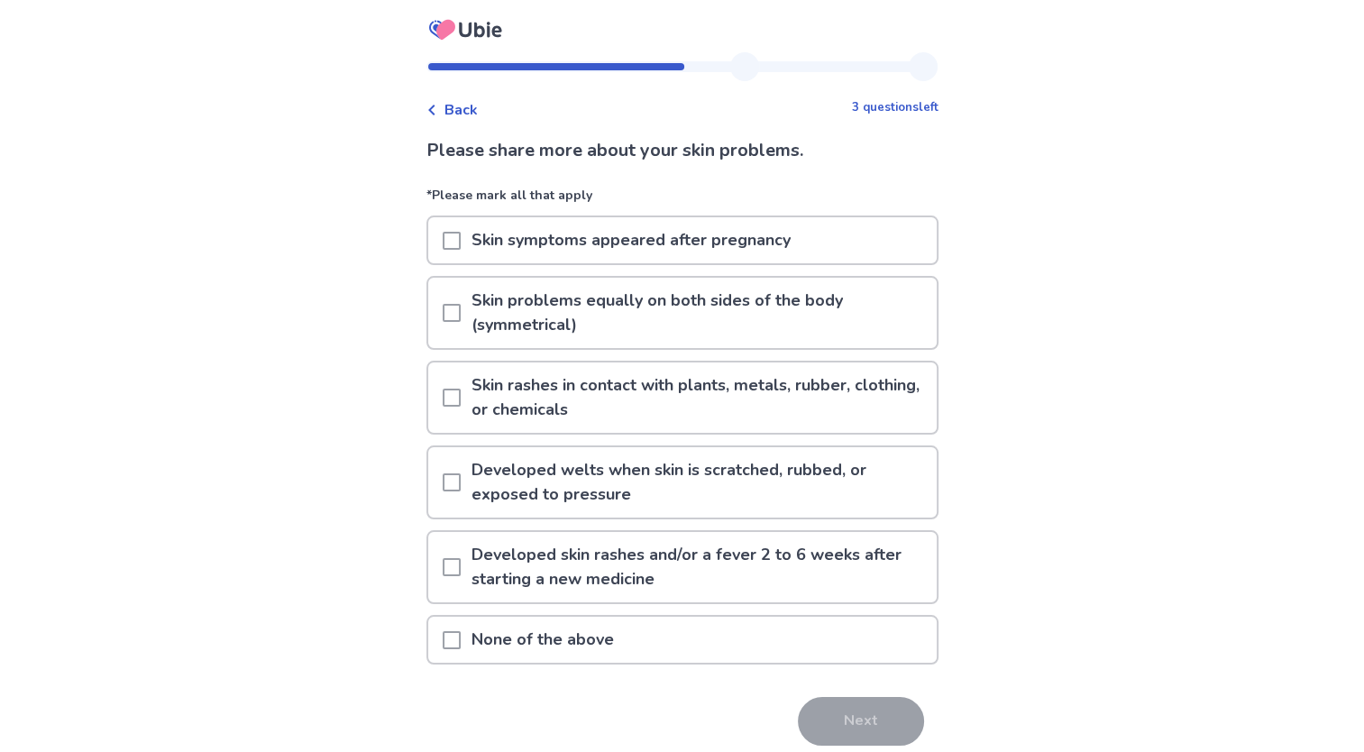
click at [597, 632] on p "None of the above" at bounding box center [543, 640] width 164 height 46
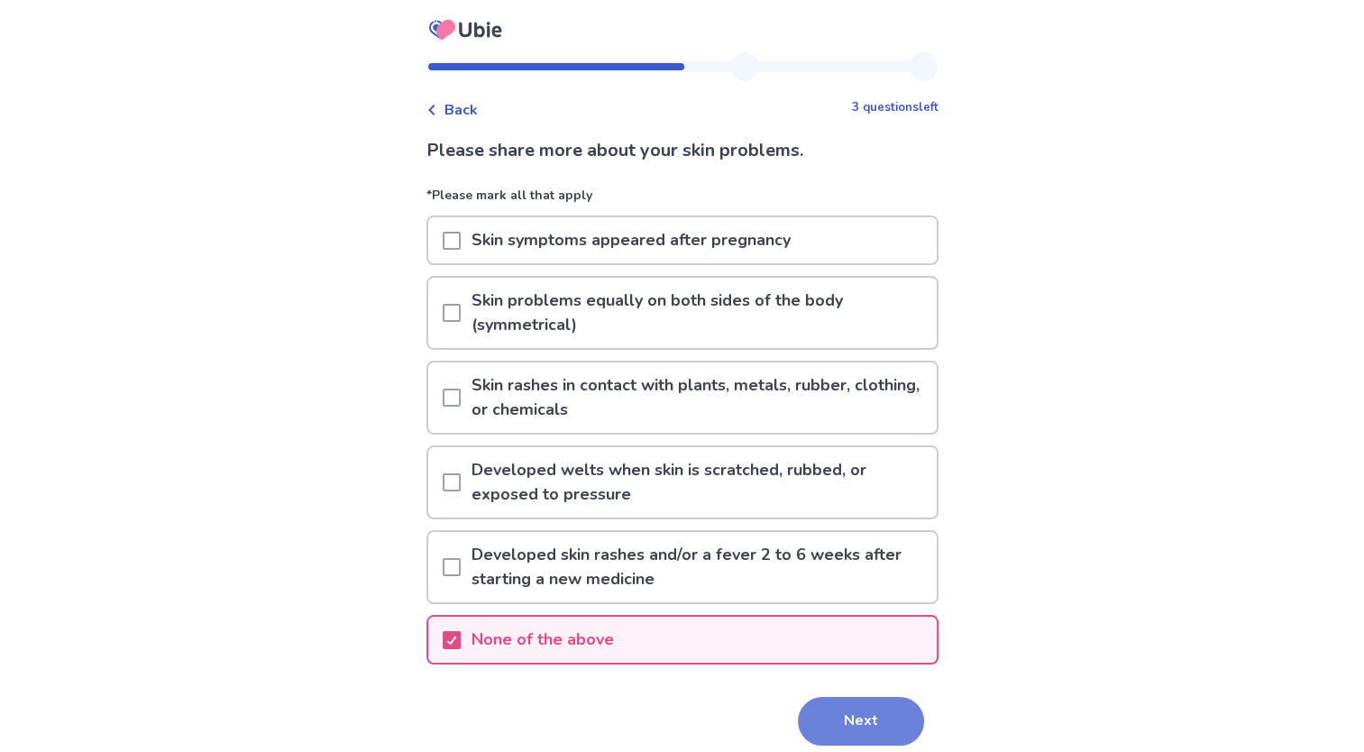
click at [819, 719] on button "Next" at bounding box center [861, 721] width 126 height 49
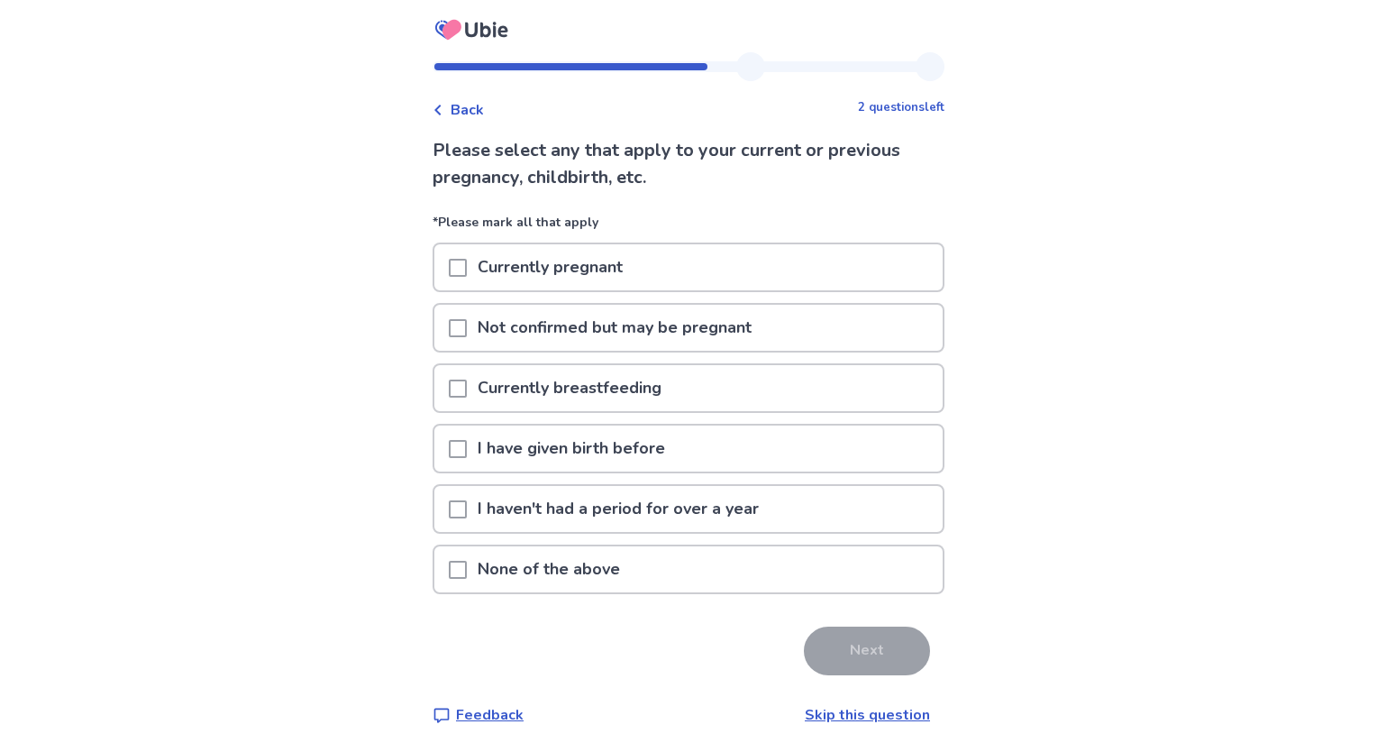
click at [677, 569] on div "None of the above" at bounding box center [689, 569] width 508 height 46
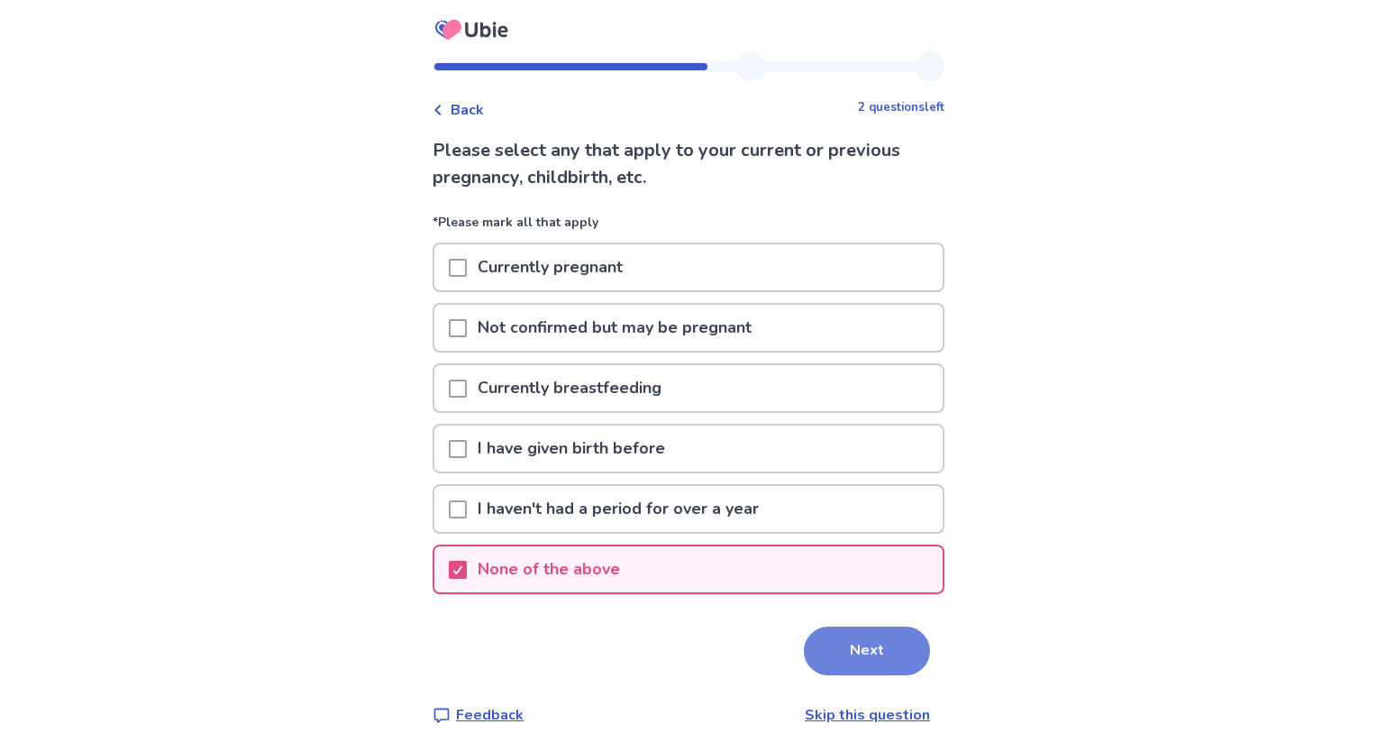
click at [882, 666] on button "Next" at bounding box center [867, 651] width 126 height 49
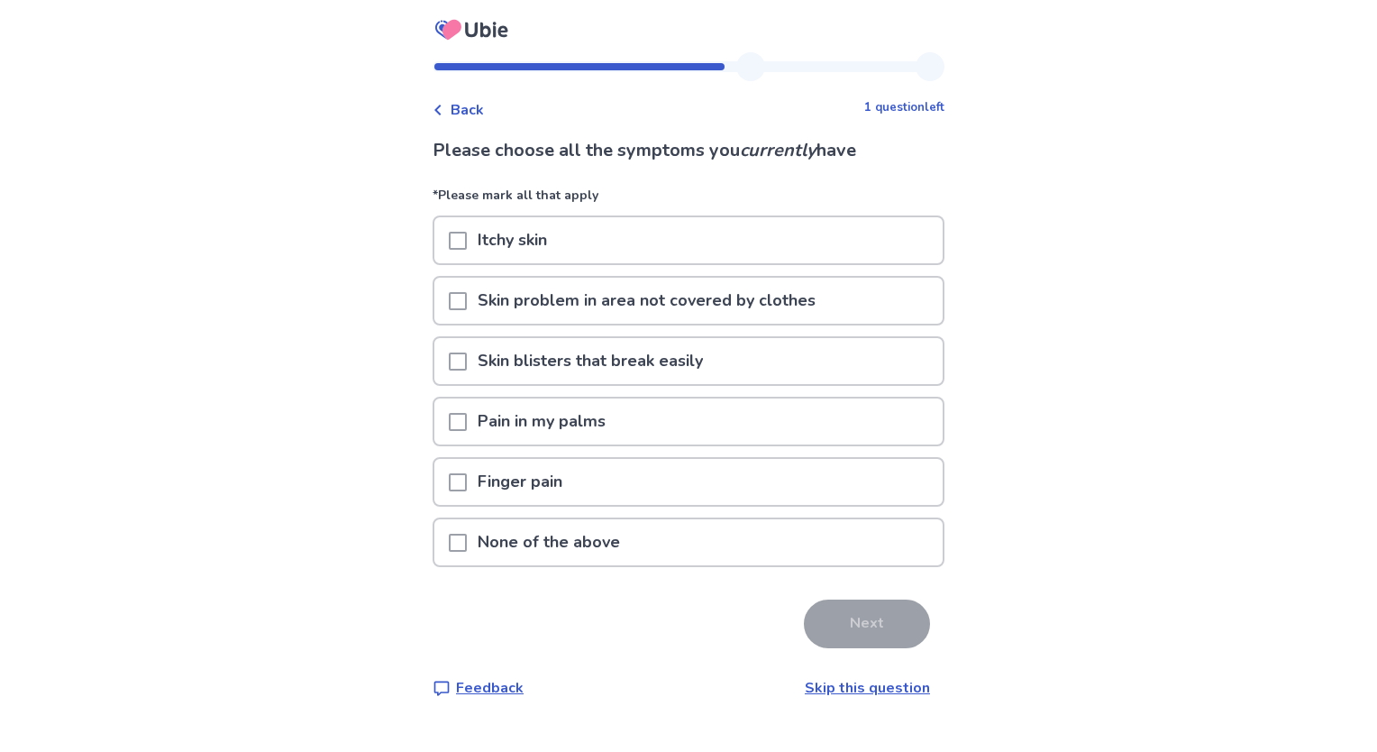
click at [479, 301] on p "Skin problem in area not covered by clothes" at bounding box center [647, 301] width 360 height 46
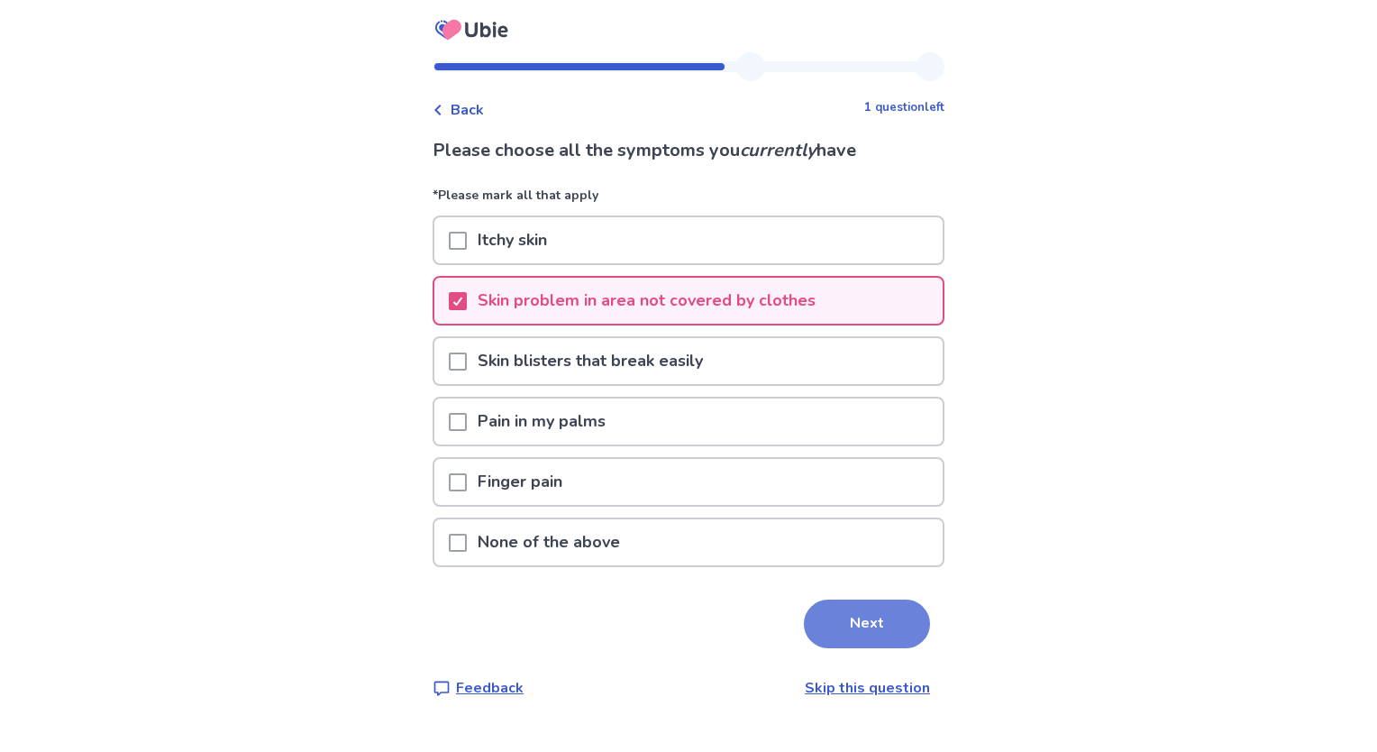
click at [869, 618] on button "Next" at bounding box center [867, 623] width 126 height 49
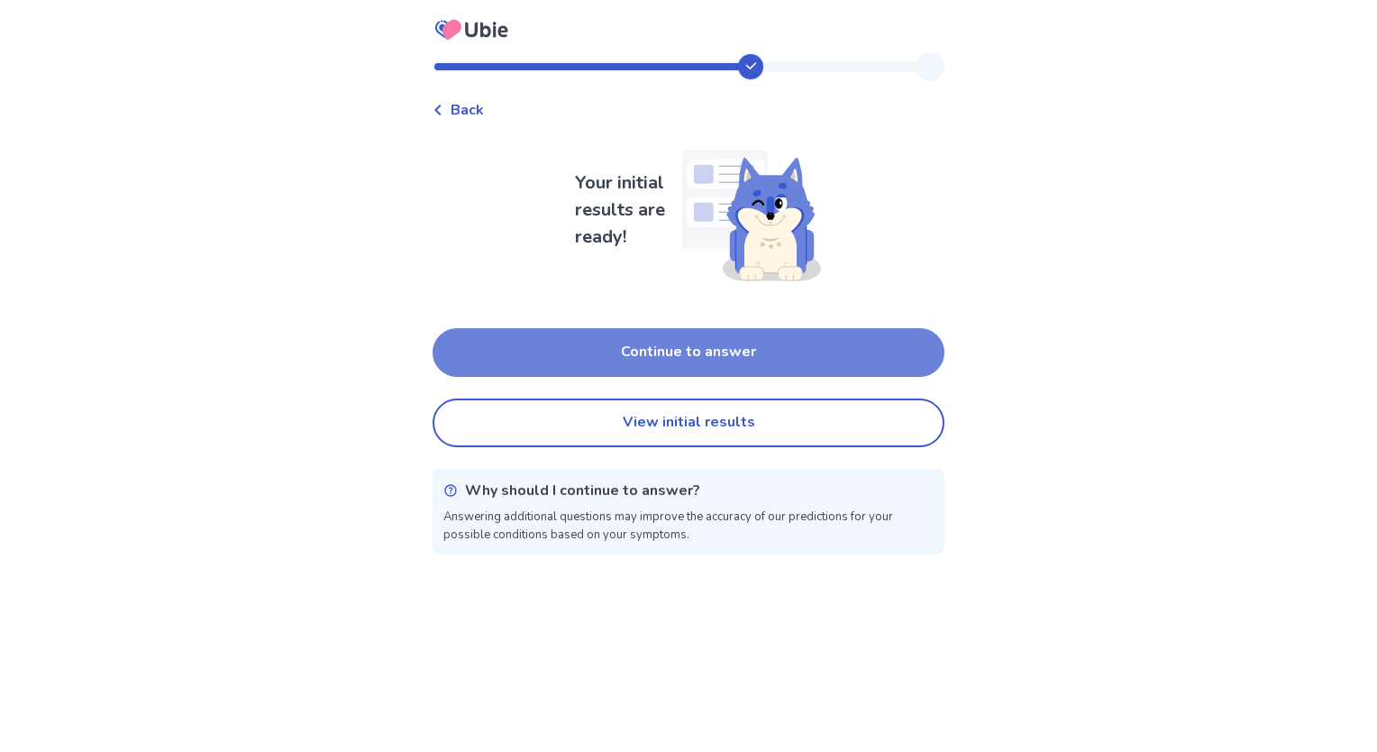
click at [698, 335] on button "Continue to answer" at bounding box center [689, 352] width 512 height 49
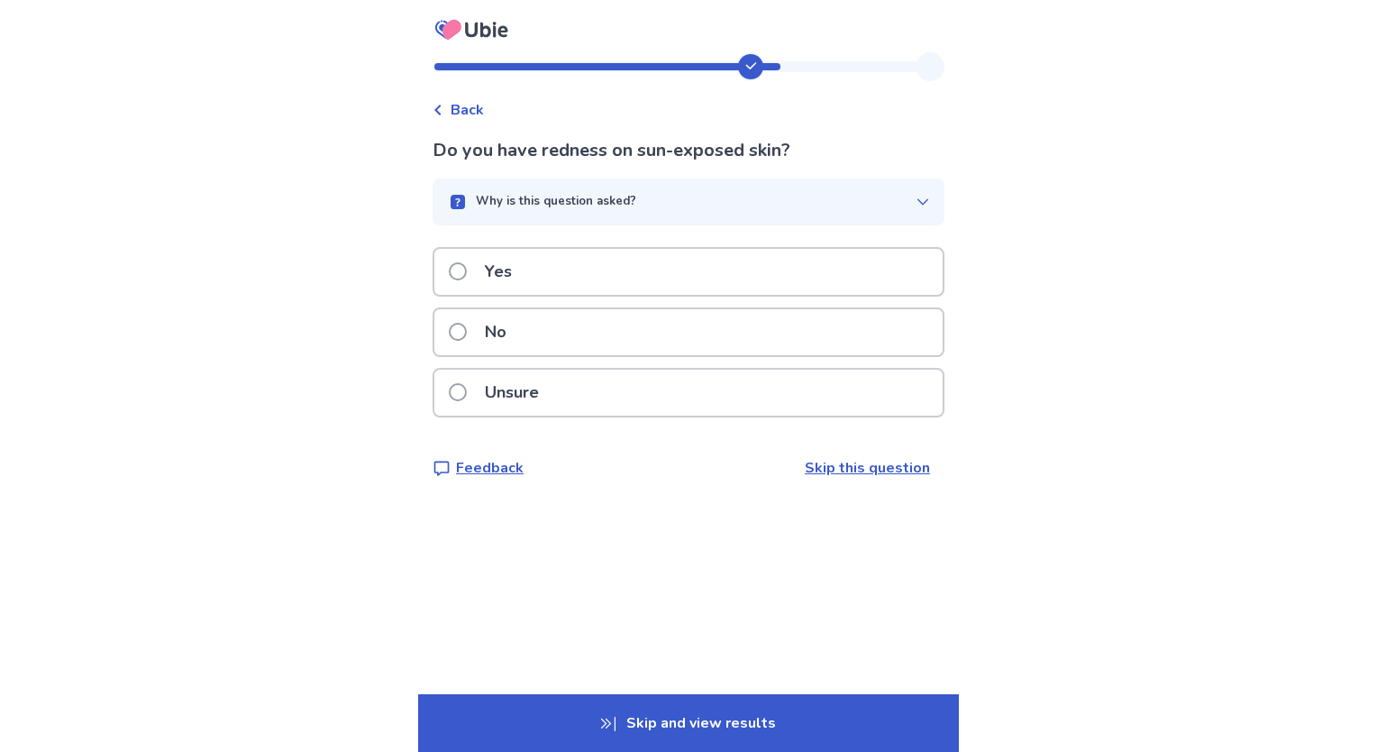
click at [552, 341] on div "No" at bounding box center [689, 332] width 508 height 46
click at [502, 268] on p "Yes" at bounding box center [498, 272] width 49 height 46
click at [477, 391] on label "Unsure" at bounding box center [499, 393] width 101 height 46
click at [476, 338] on label "No" at bounding box center [483, 332] width 69 height 46
click at [477, 344] on label "No" at bounding box center [483, 332] width 69 height 46
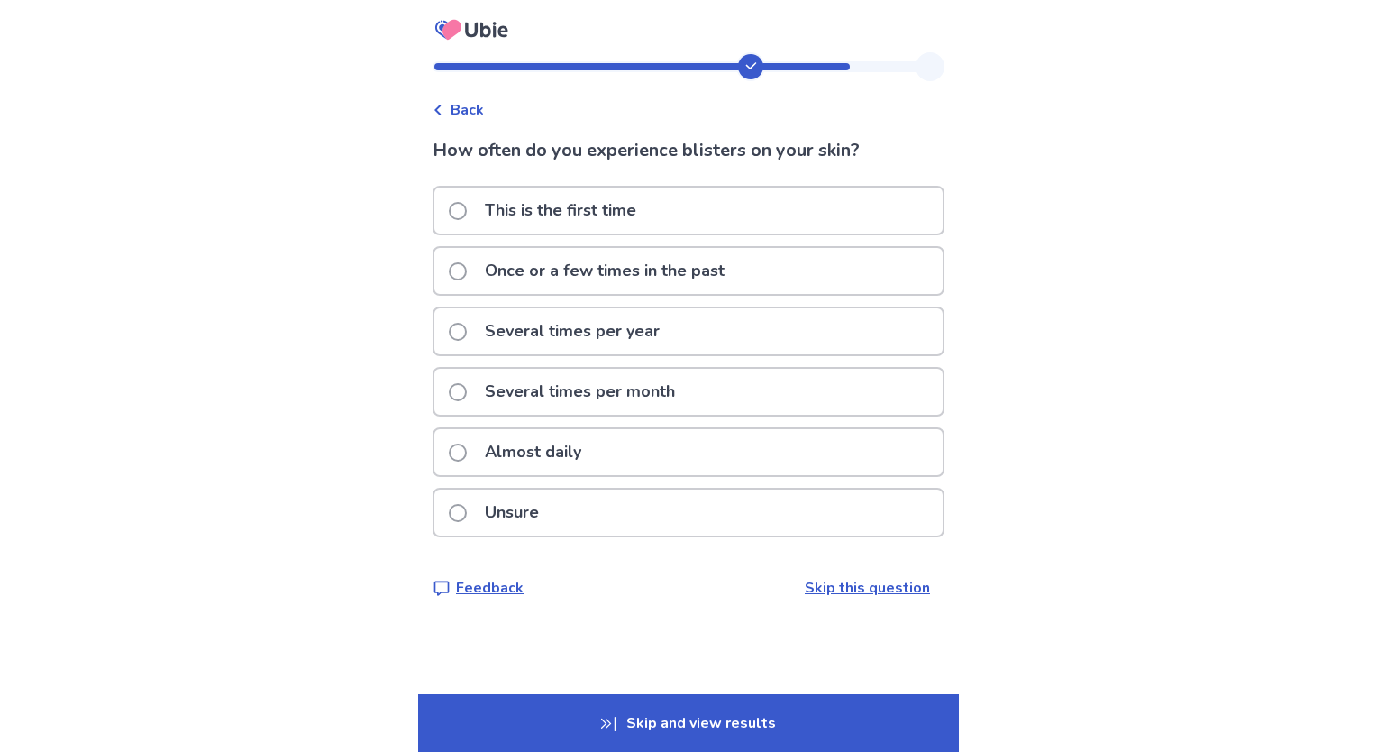
click at [505, 198] on p "This is the first time" at bounding box center [560, 211] width 173 height 46
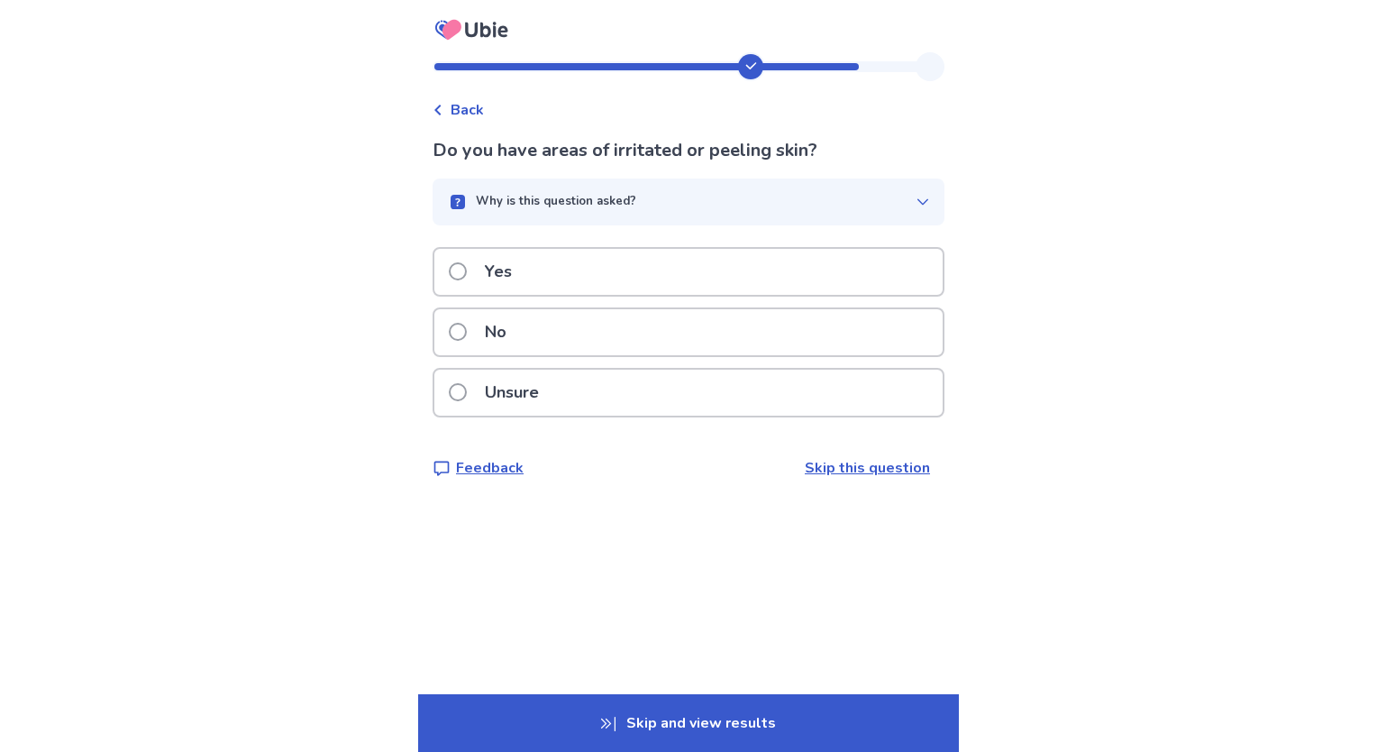
click at [506, 198] on p "Why is this question asked?" at bounding box center [556, 202] width 160 height 18
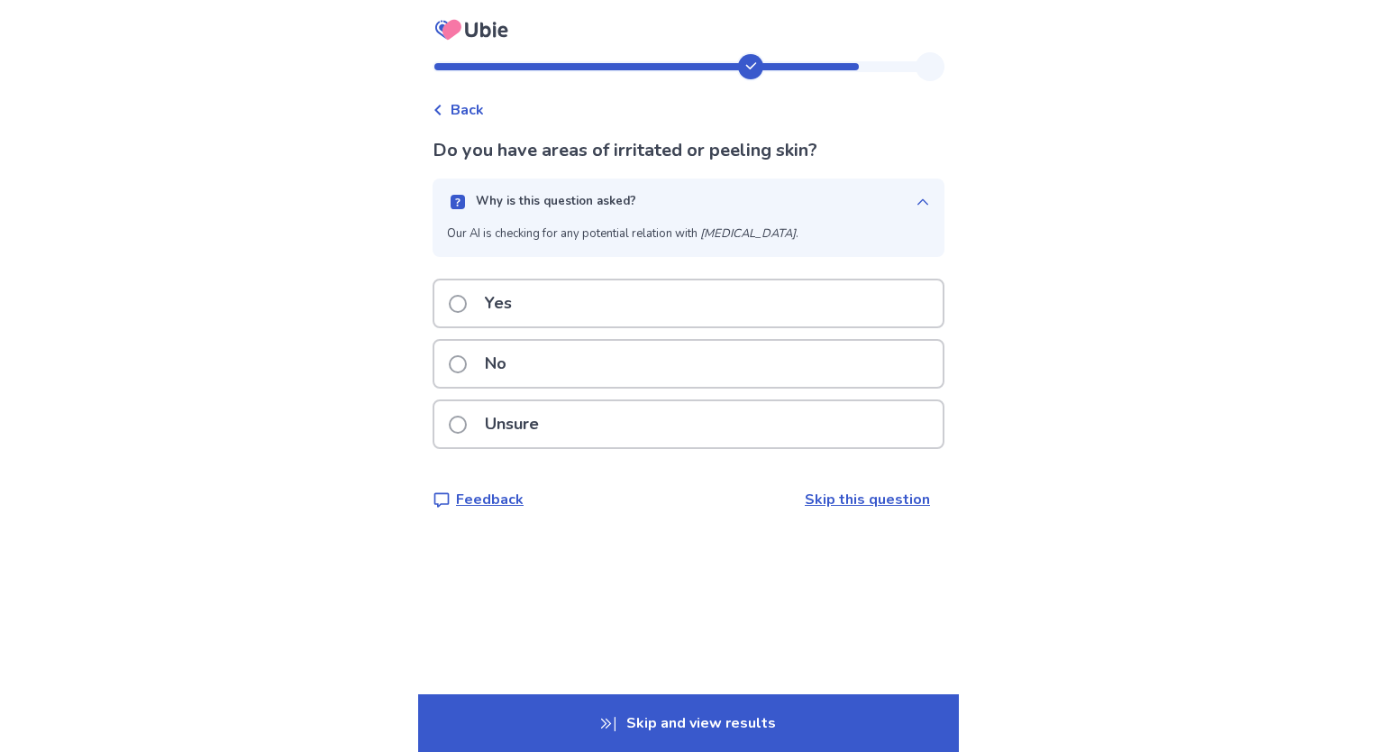
click at [498, 346] on p "No" at bounding box center [495, 364] width 43 height 46
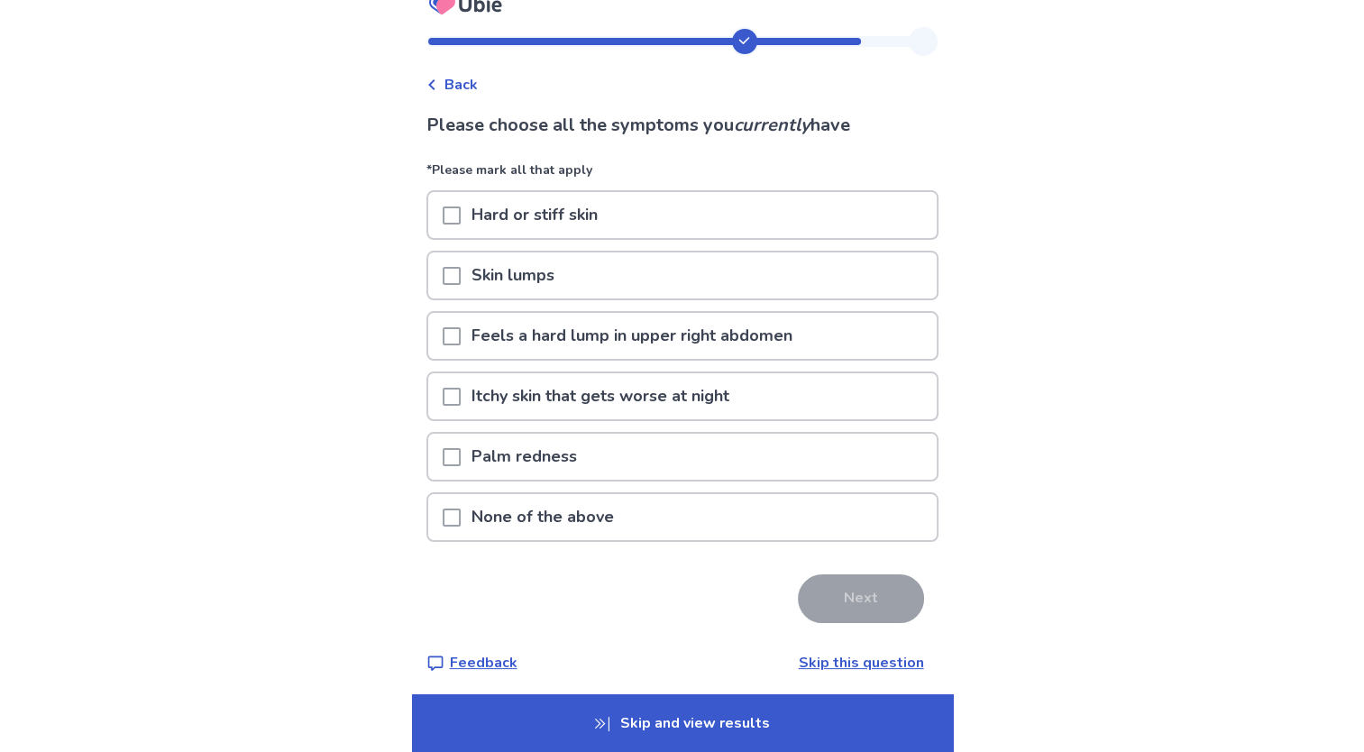
scroll to position [29, 0]
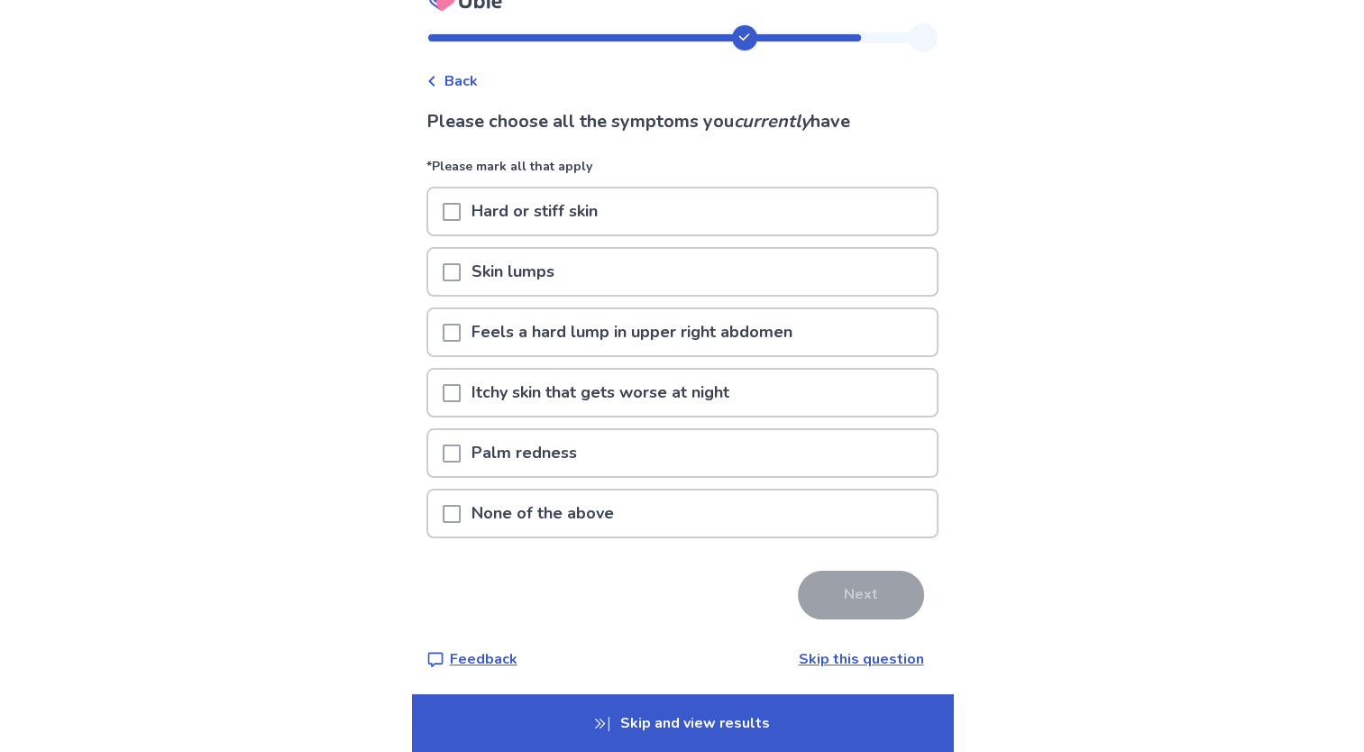
click at [534, 275] on p "Skin lumps" at bounding box center [513, 272] width 105 height 46
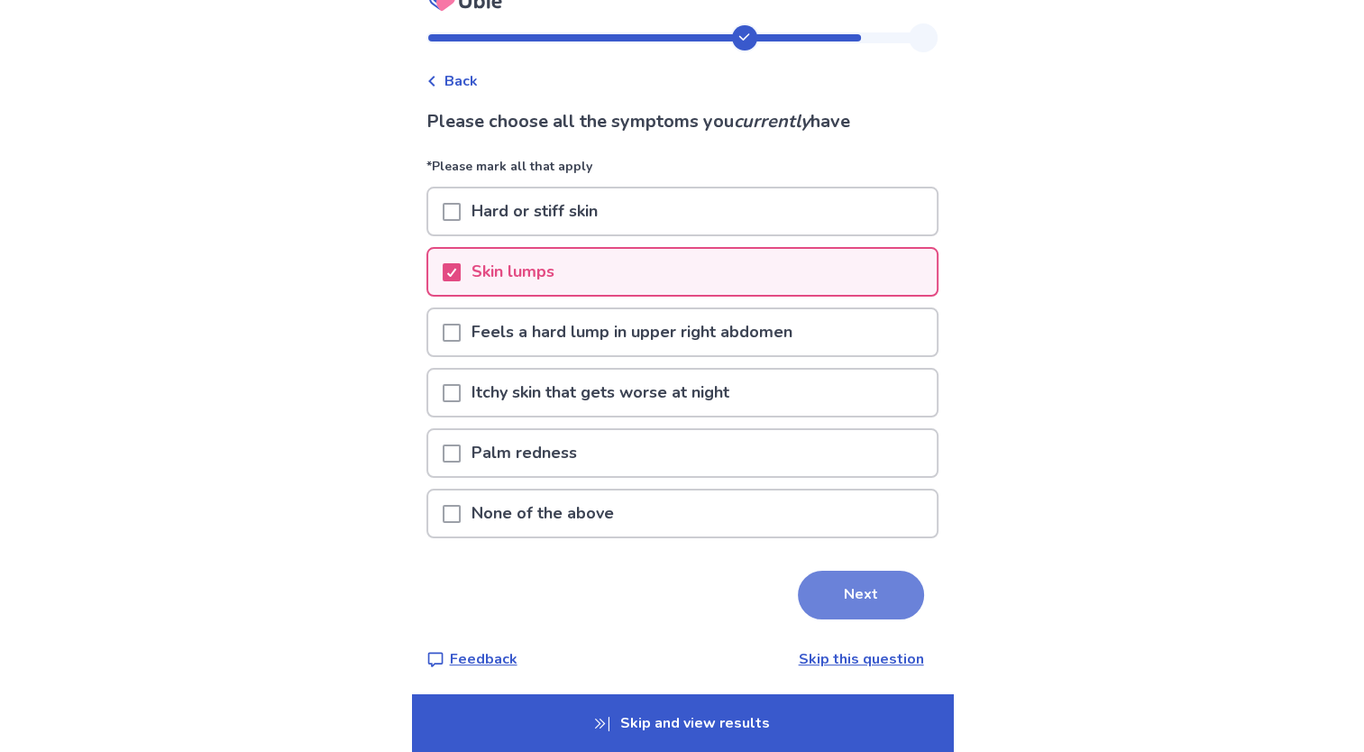
click at [817, 592] on button "Next" at bounding box center [861, 595] width 126 height 49
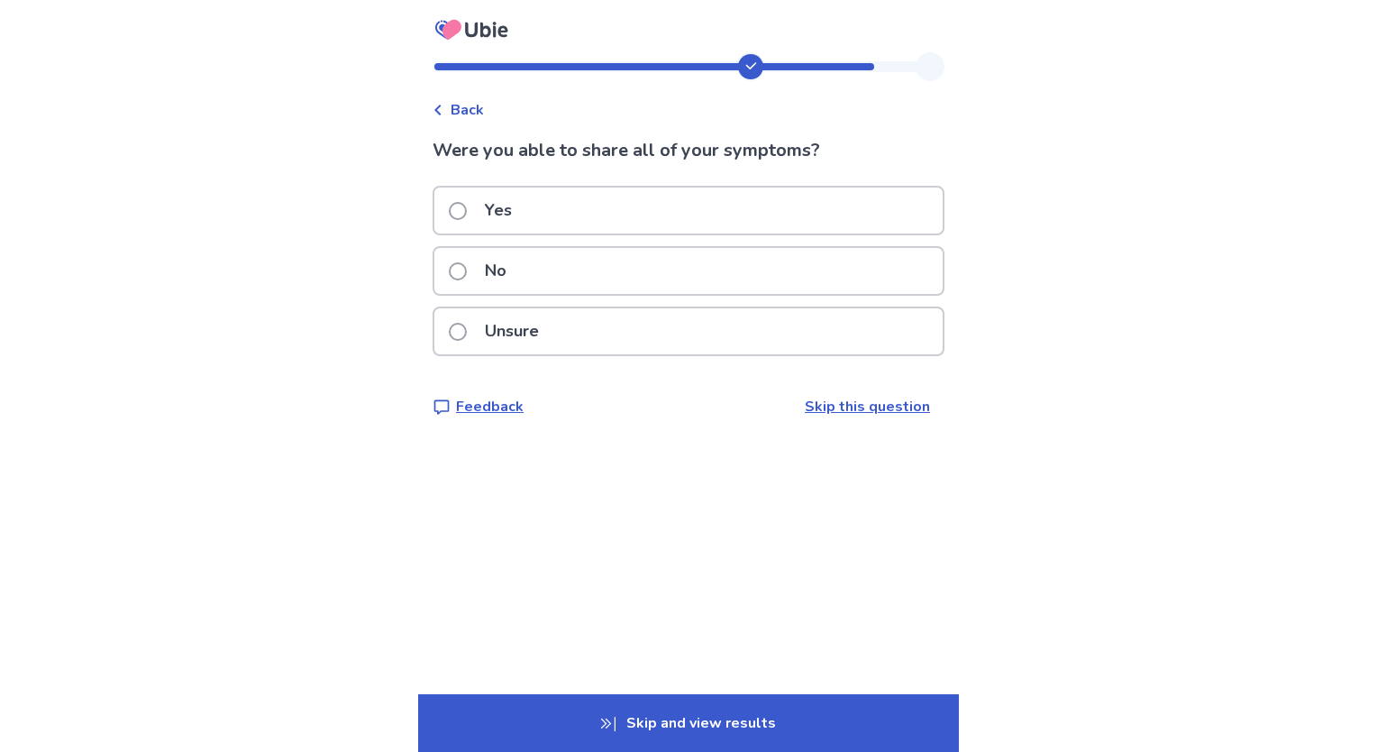
click at [497, 232] on p "Yes" at bounding box center [498, 211] width 49 height 46
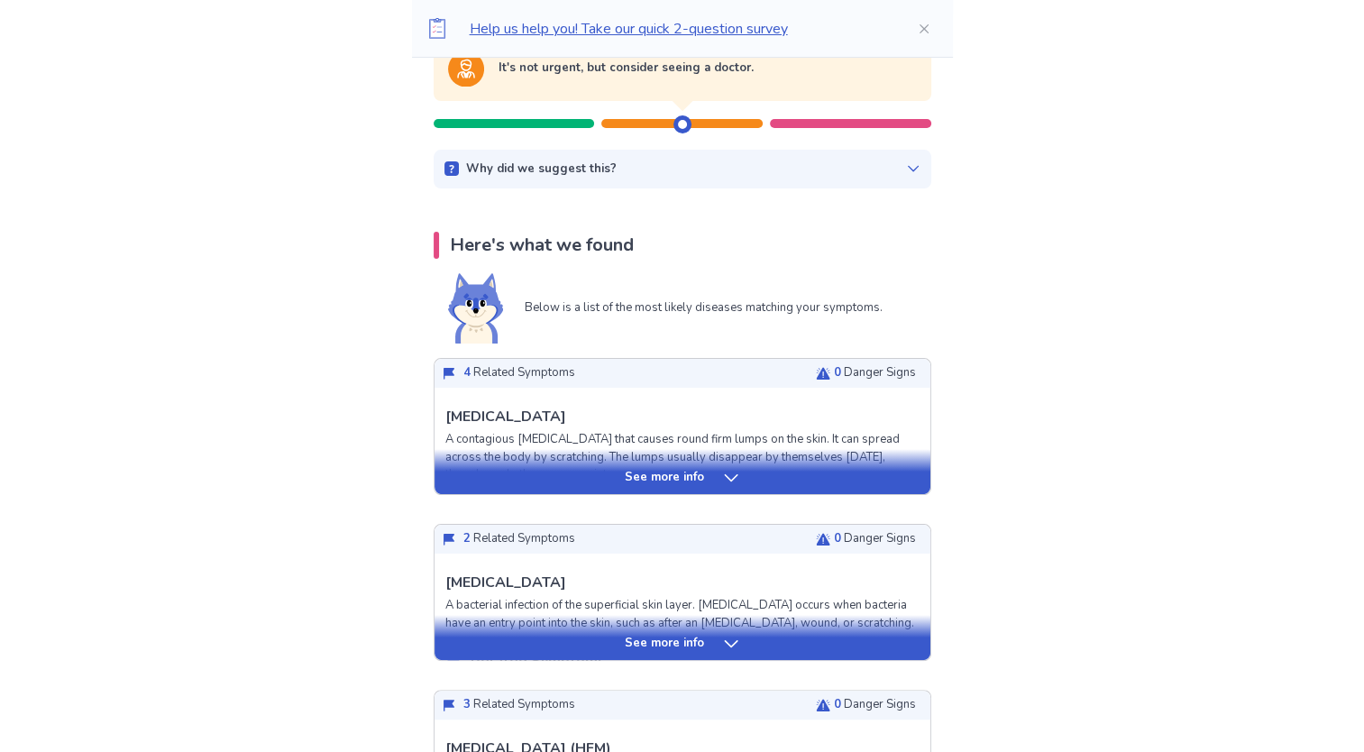
scroll to position [288, 0]
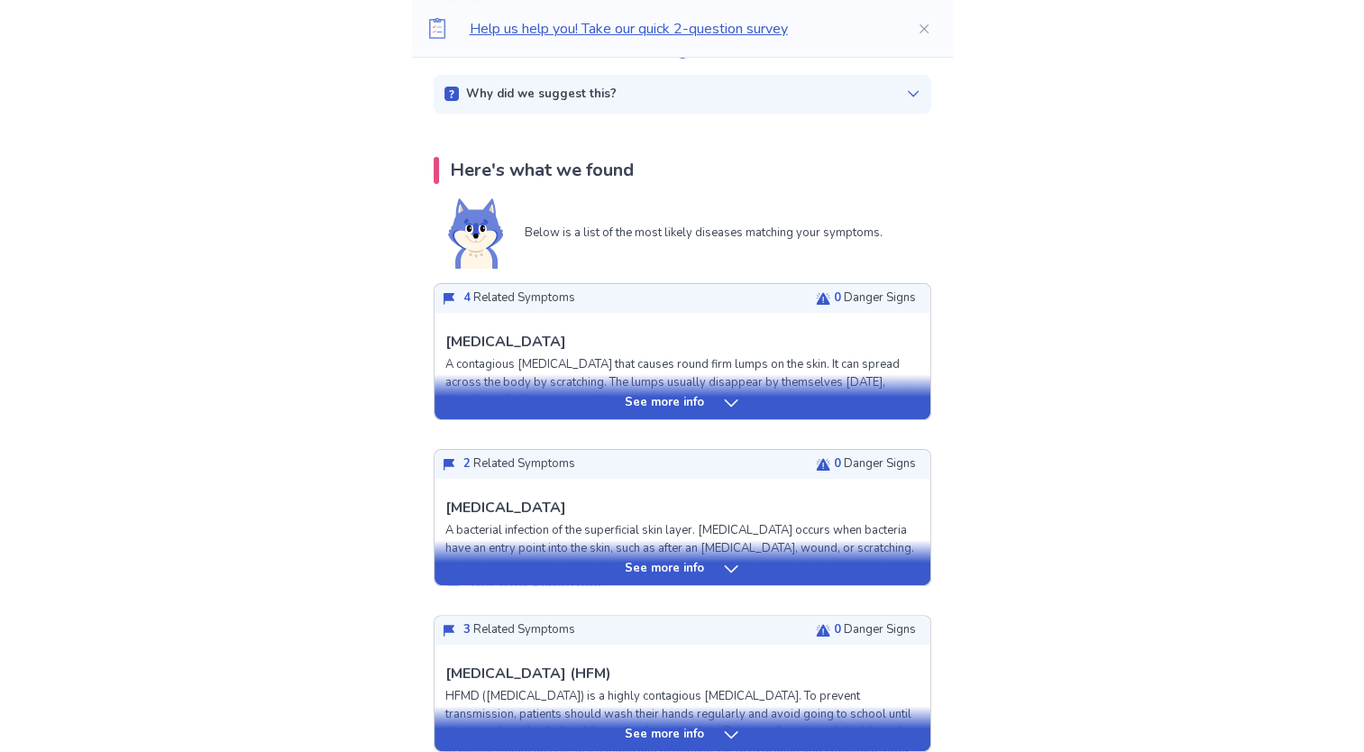
click at [530, 398] on div "See more info" at bounding box center [683, 403] width 496 height 18
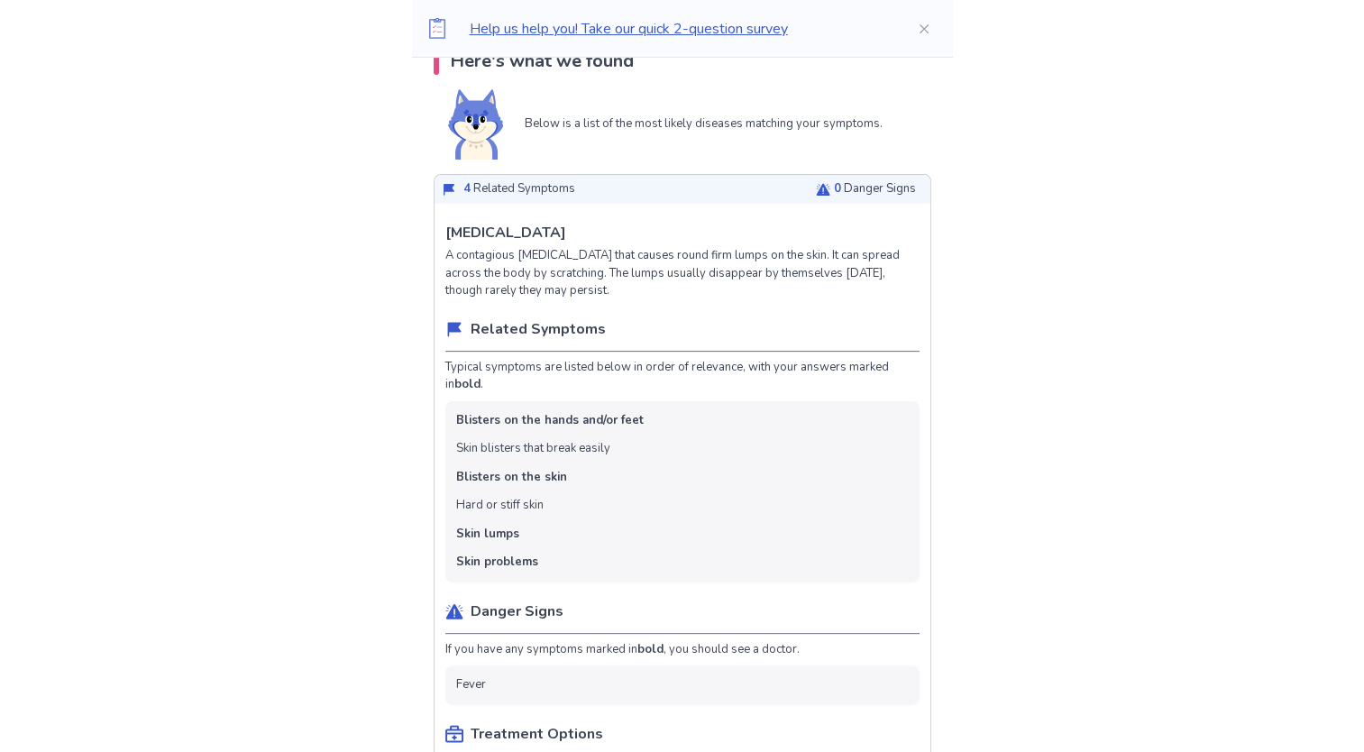
scroll to position [397, 0]
drag, startPoint x: 633, startPoint y: 226, endPoint x: 453, endPoint y: 210, distance: 181.0
copy p "[MEDICAL_DATA]"
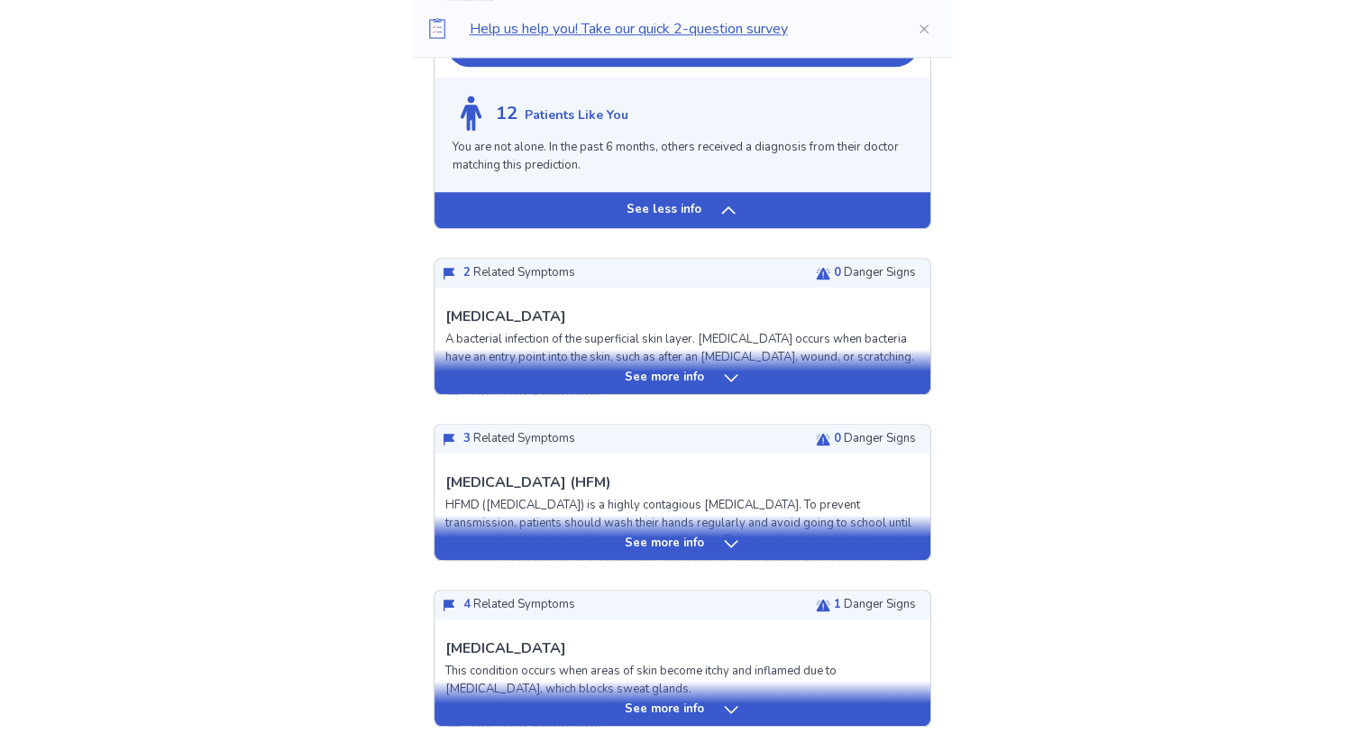
scroll to position [1731, 0]
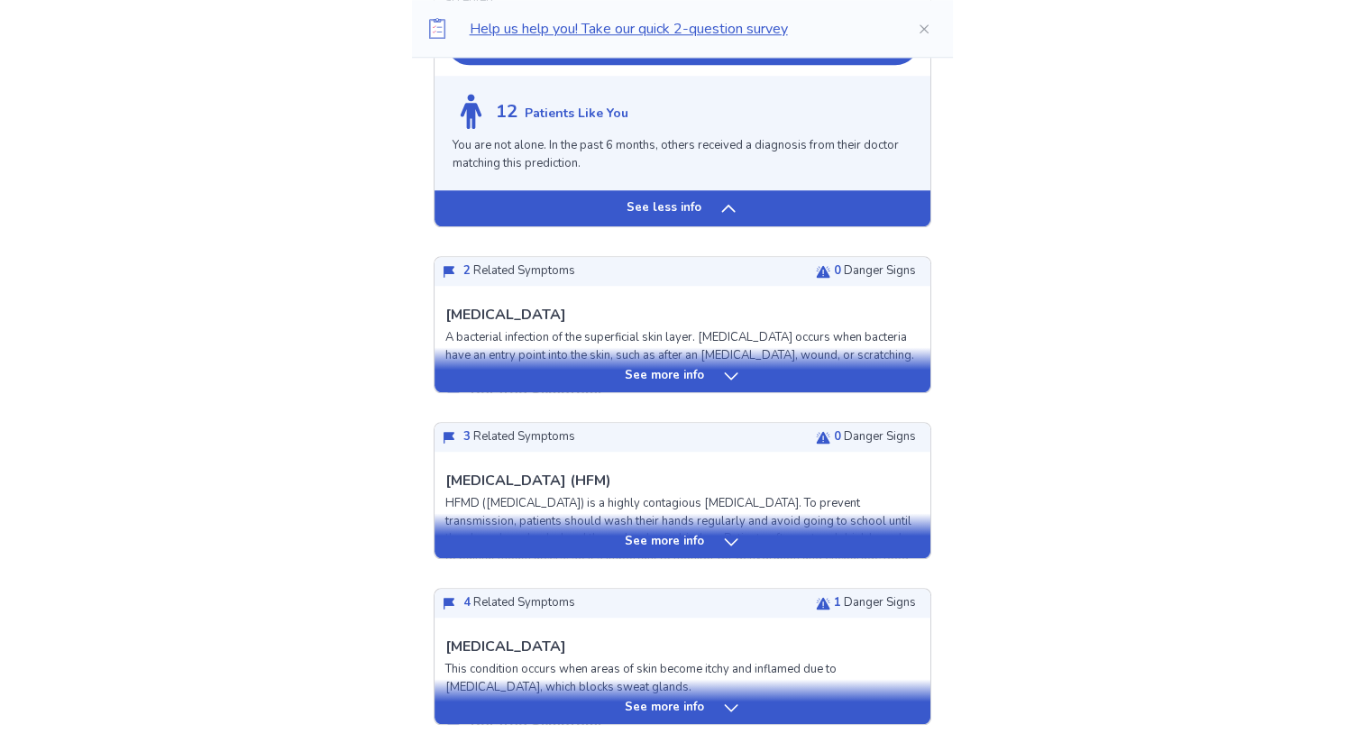
click at [472, 358] on div "See more info" at bounding box center [683, 369] width 496 height 45
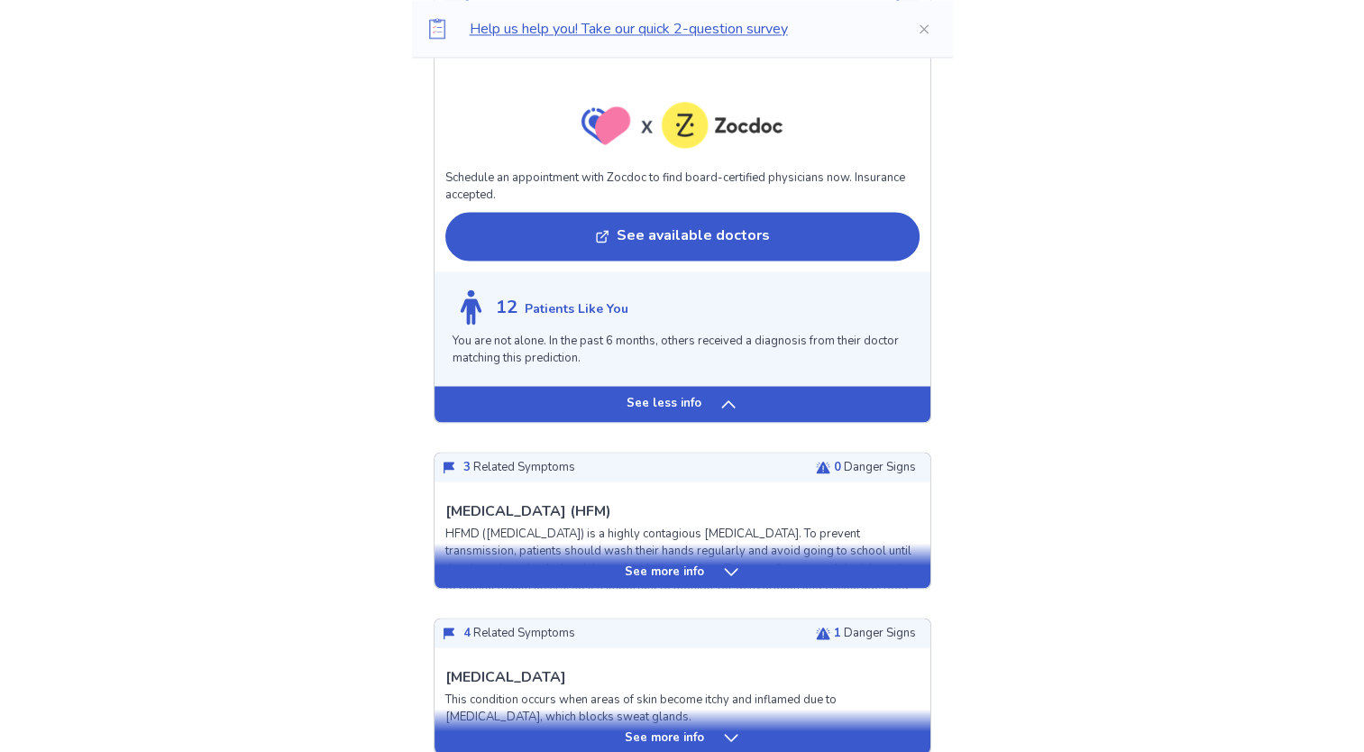
scroll to position [2993, 0]
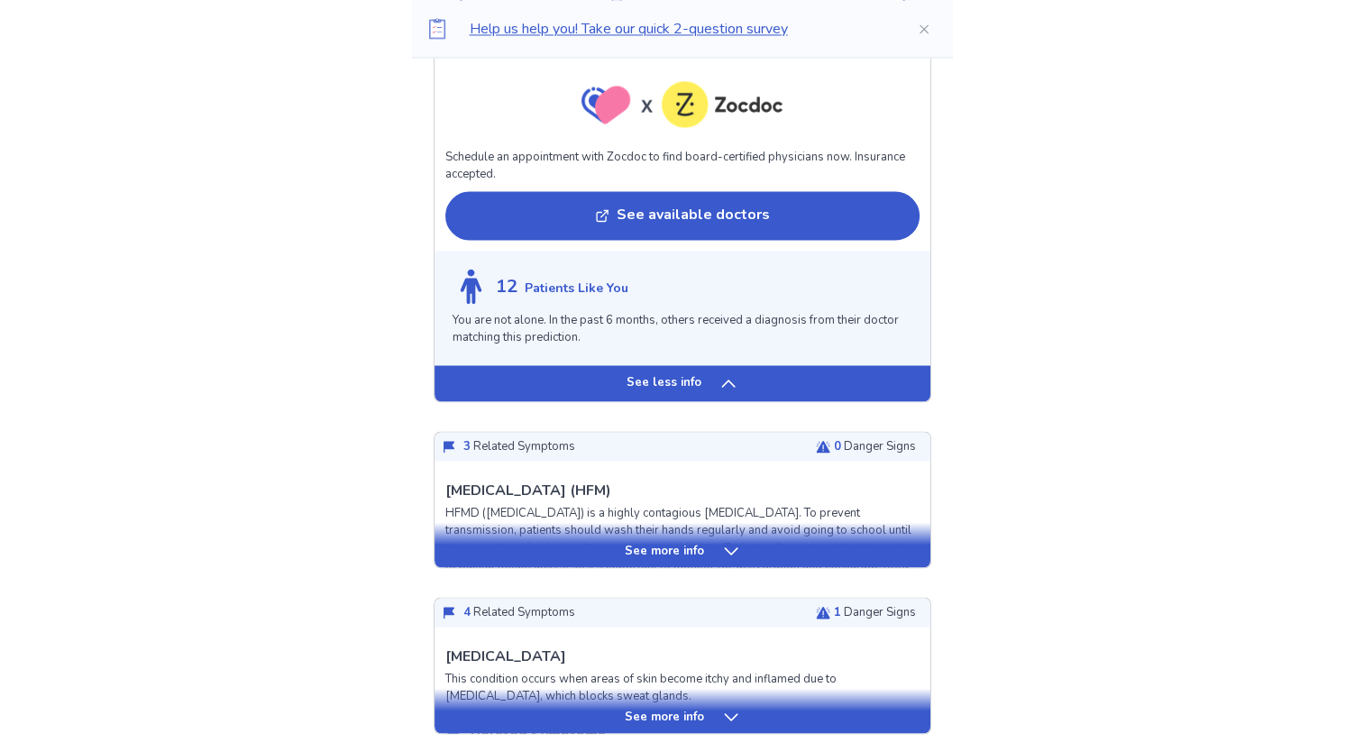
click at [499, 554] on div "See more info" at bounding box center [683, 551] width 496 height 18
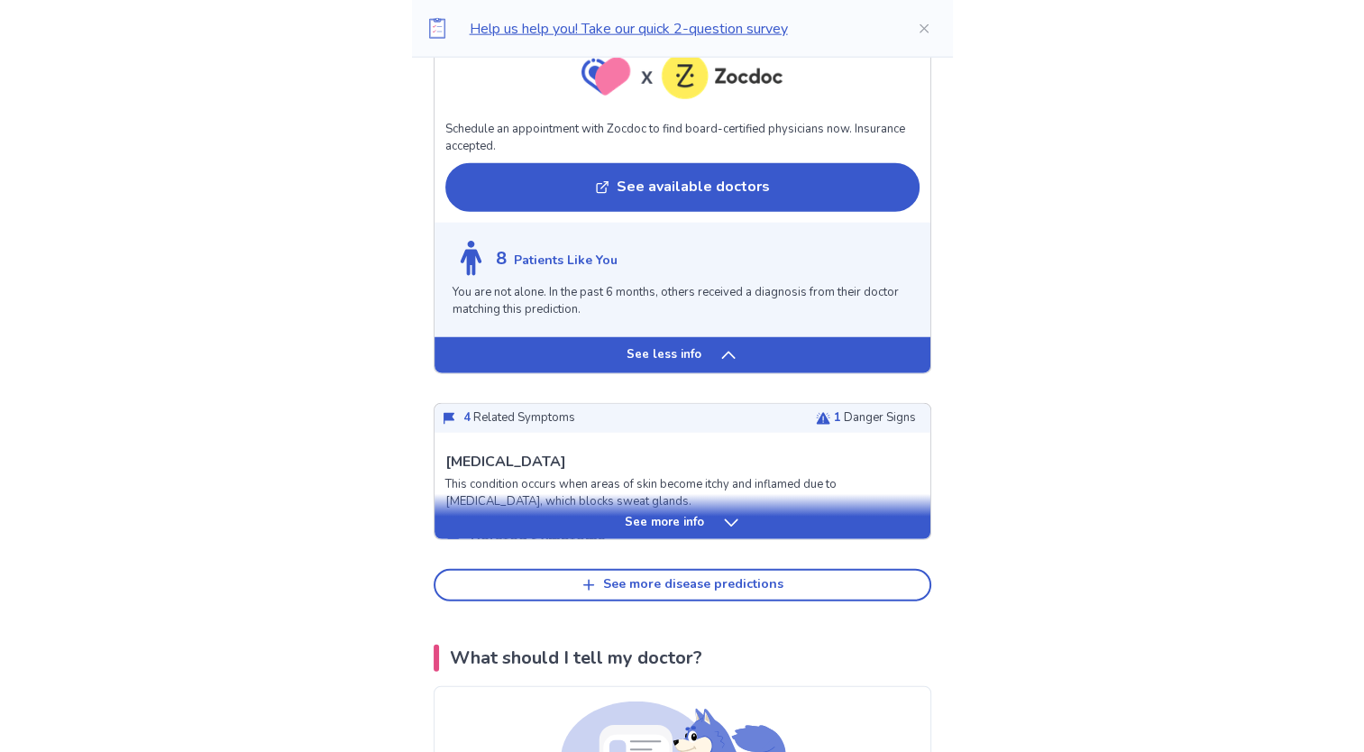
scroll to position [4507, 0]
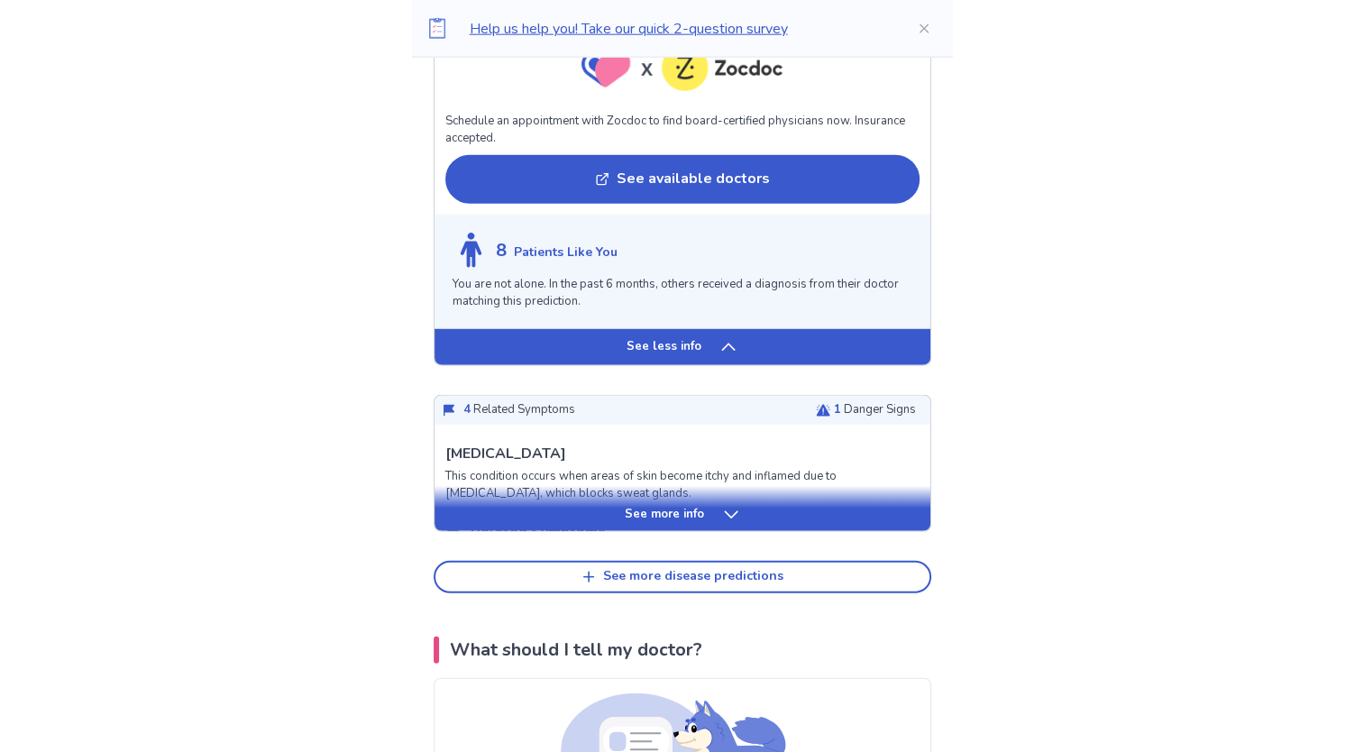
click at [505, 518] on div "See more info" at bounding box center [683, 515] width 496 height 18
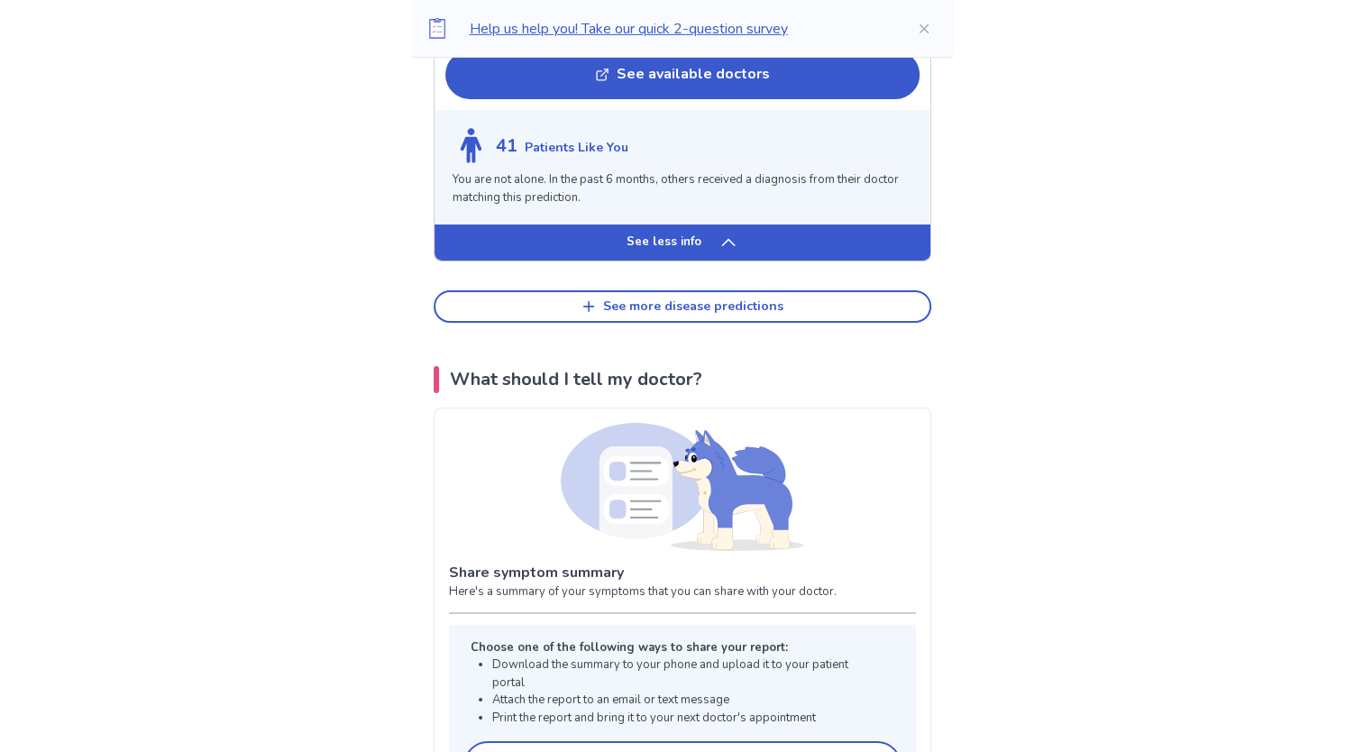
scroll to position [5986, 0]
